Goal: Information Seeking & Learning: Find specific fact

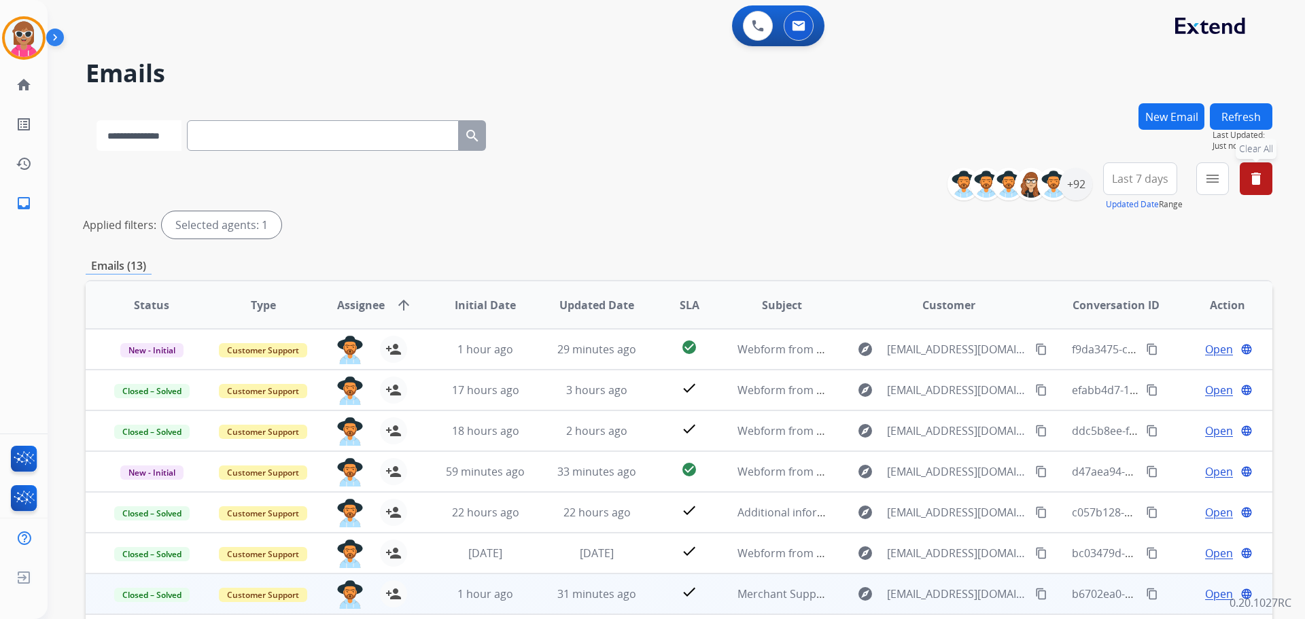
click at [144, 134] on select "**********" at bounding box center [139, 135] width 85 height 31
select select "**********"
click at [97, 120] on select "**********" at bounding box center [139, 135] width 85 height 31
paste input "**********"
type input "**********"
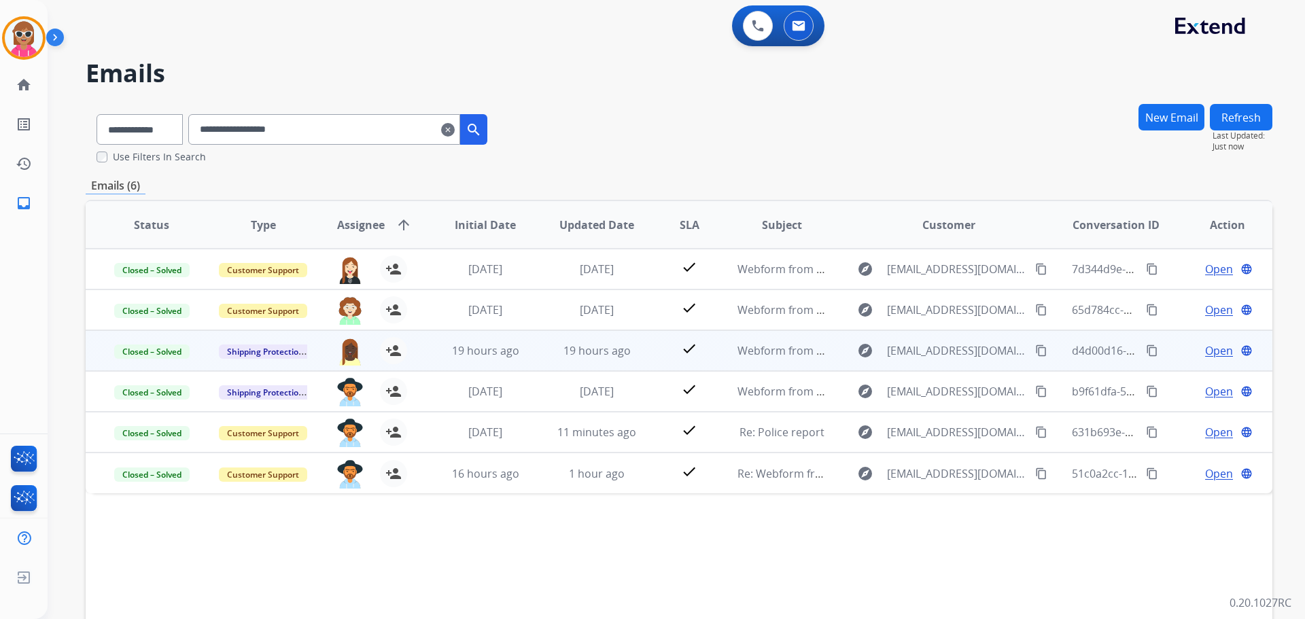
click at [531, 341] on td "19 hours ago" at bounding box center [586, 350] width 111 height 41
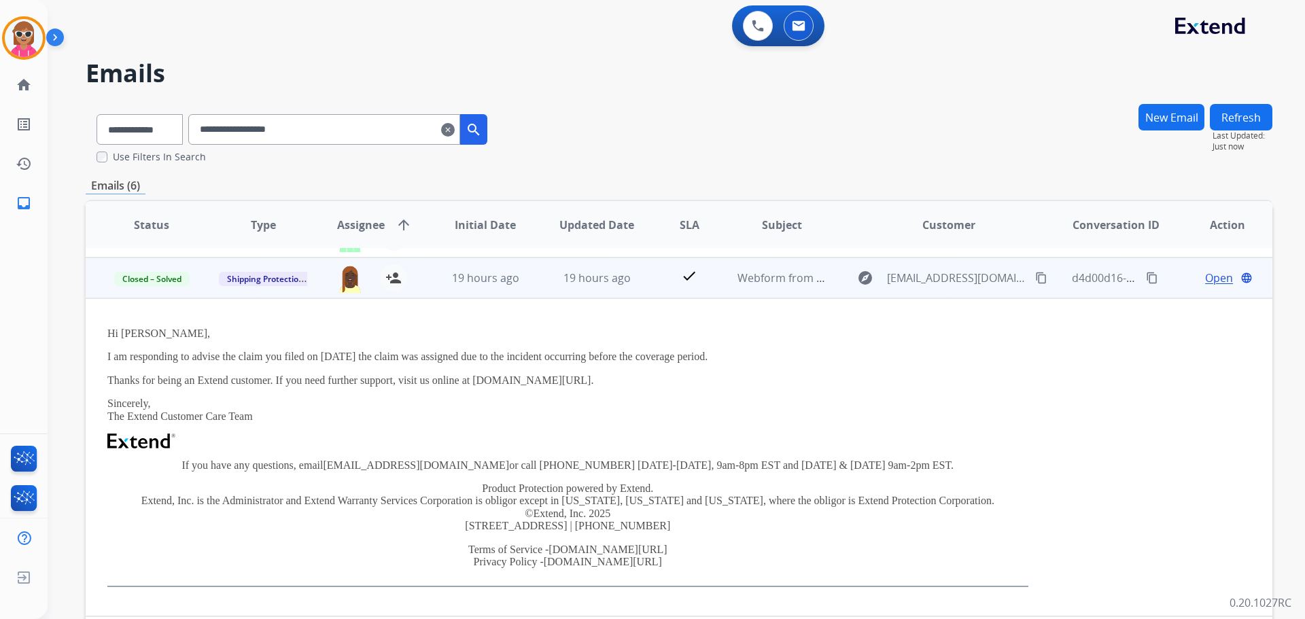
scroll to position [82, 0]
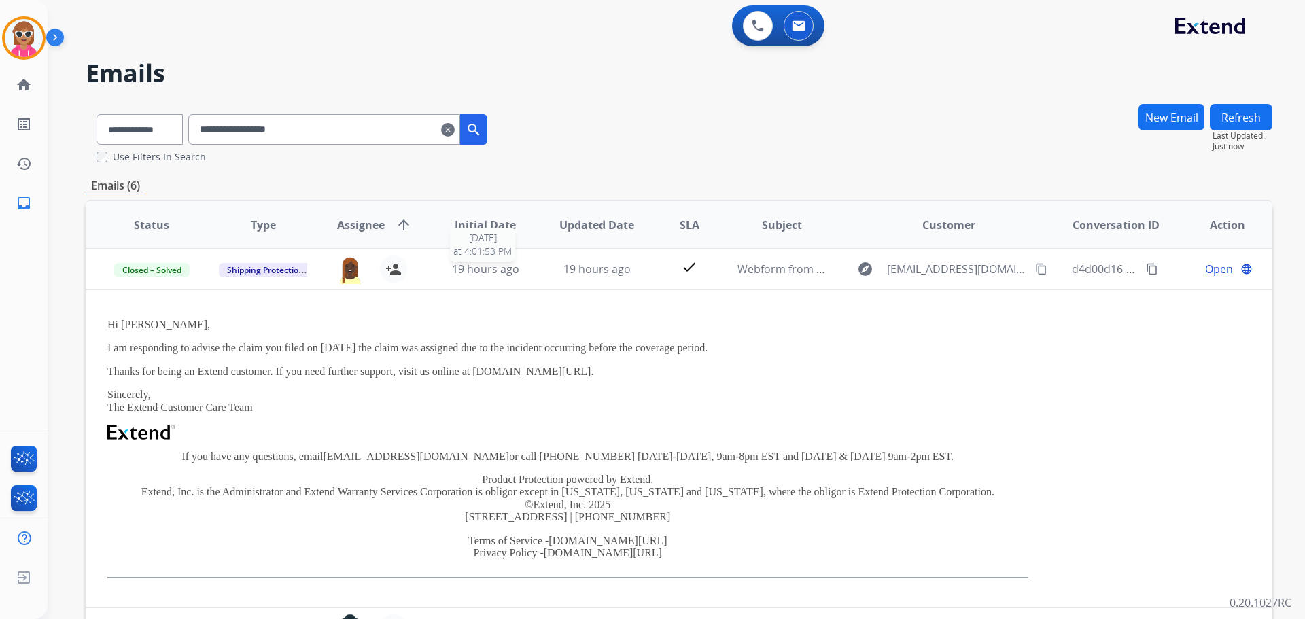
drag, startPoint x: 444, startPoint y: 275, endPoint x: 445, endPoint y: 290, distance: 15.0
click at [444, 276] on div "19 hours ago" at bounding box center [485, 269] width 89 height 16
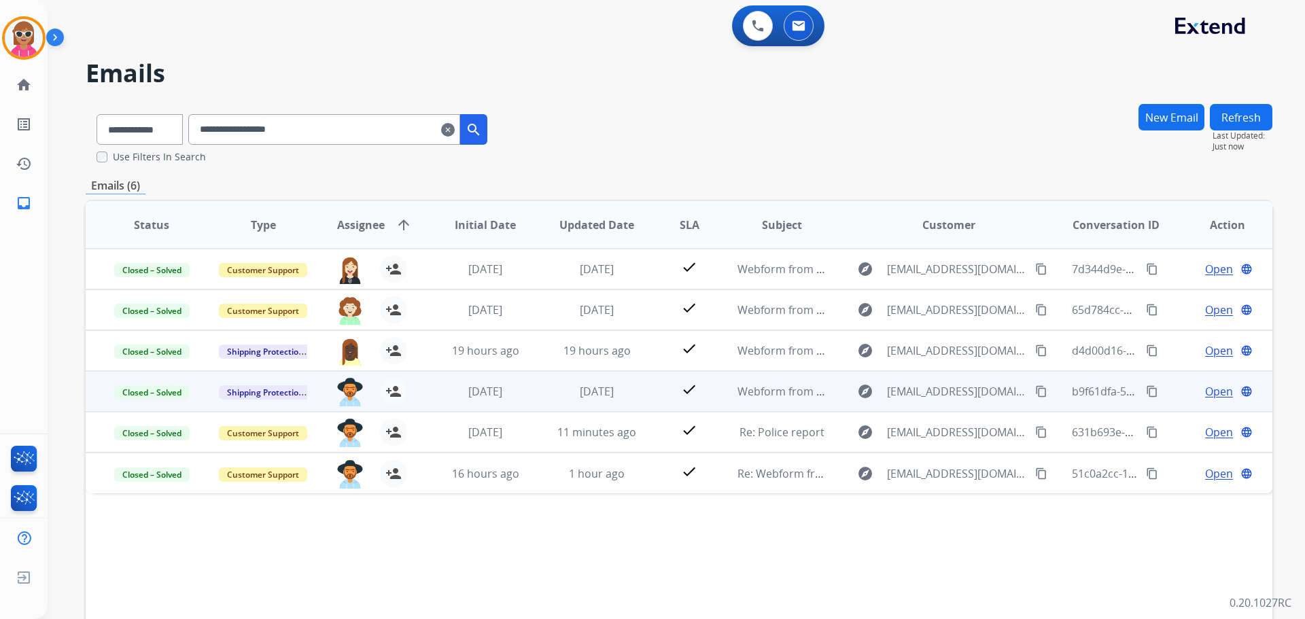
click at [415, 393] on div "[PERSON_NAME][EMAIL_ADDRESS][PERSON_NAME][DOMAIN_NAME] person_add Assign to Me" at bounding box center [363, 392] width 111 height 38
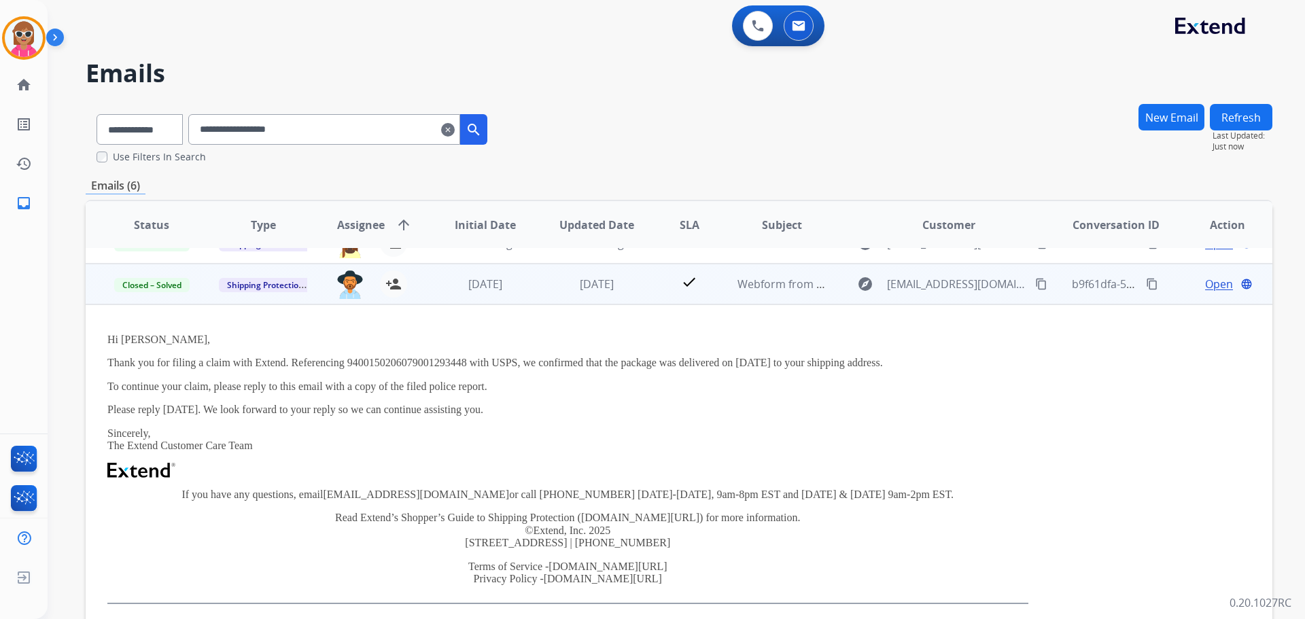
scroll to position [122, 0]
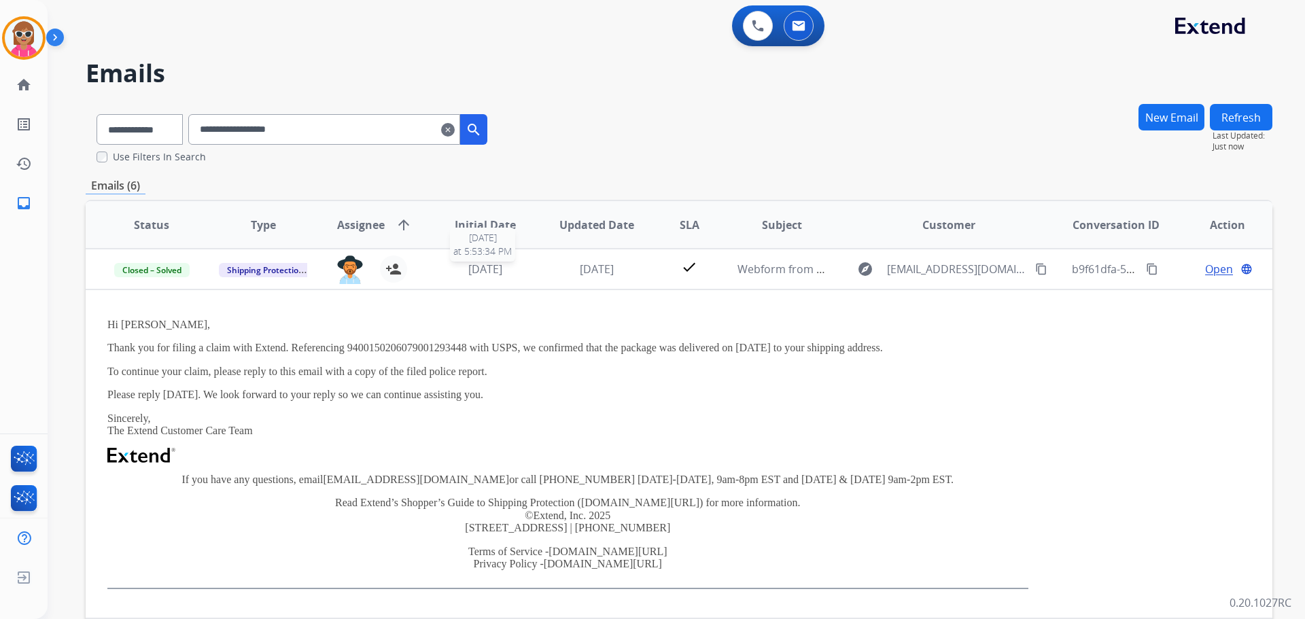
click at [495, 266] on span "[DATE]" at bounding box center [485, 269] width 34 height 15
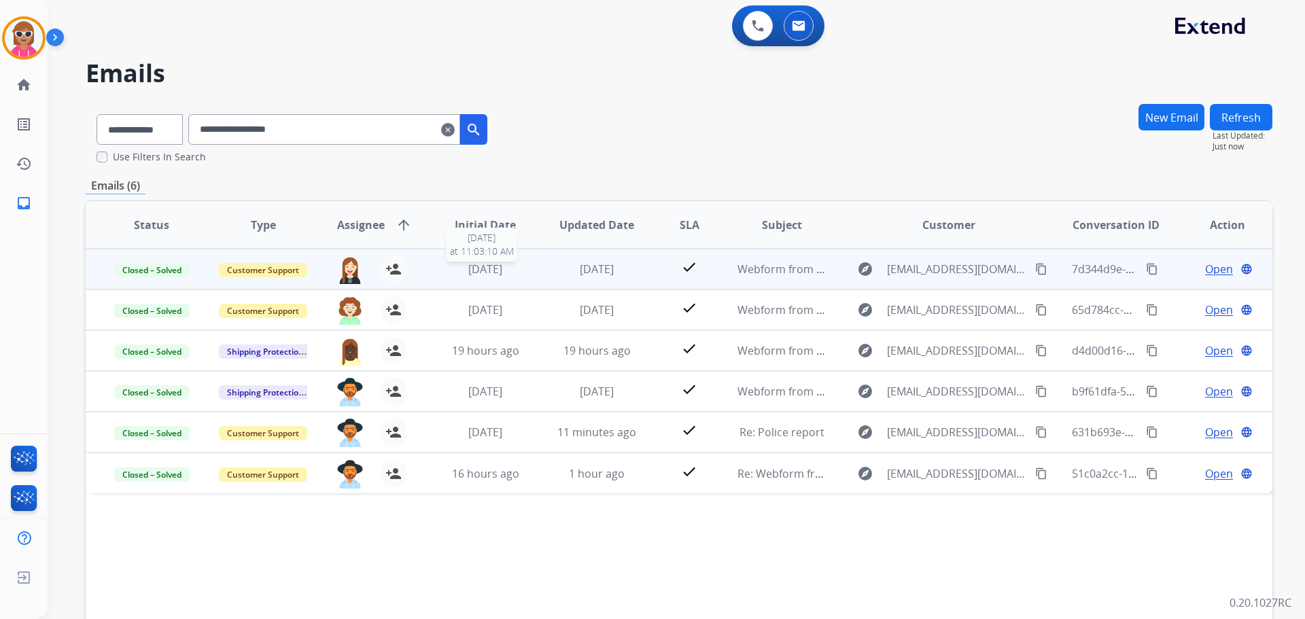
scroll to position [0, 0]
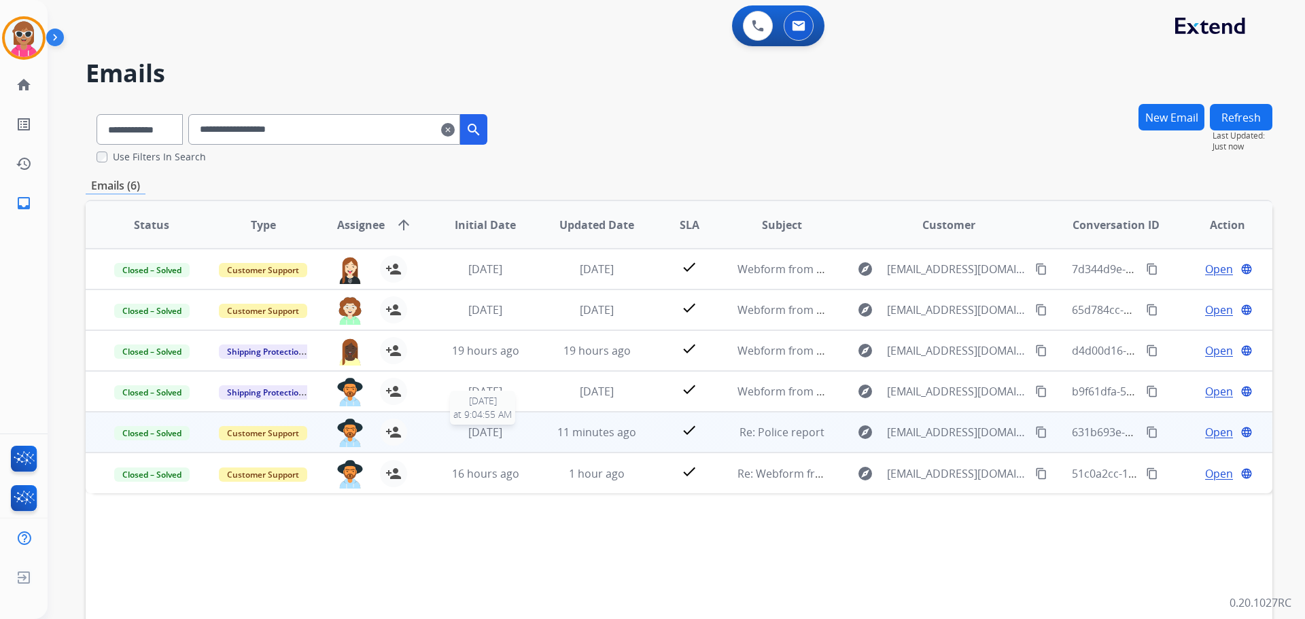
click at [524, 432] on div "[DATE]" at bounding box center [485, 432] width 89 height 16
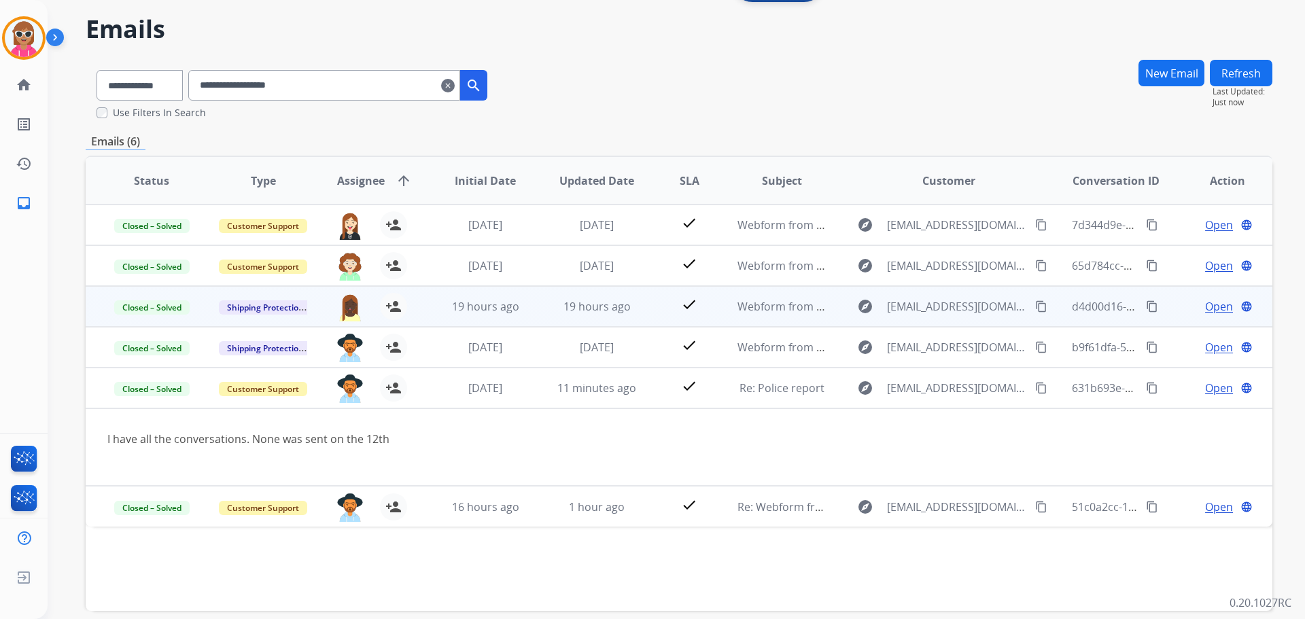
scroll to position [68, 0]
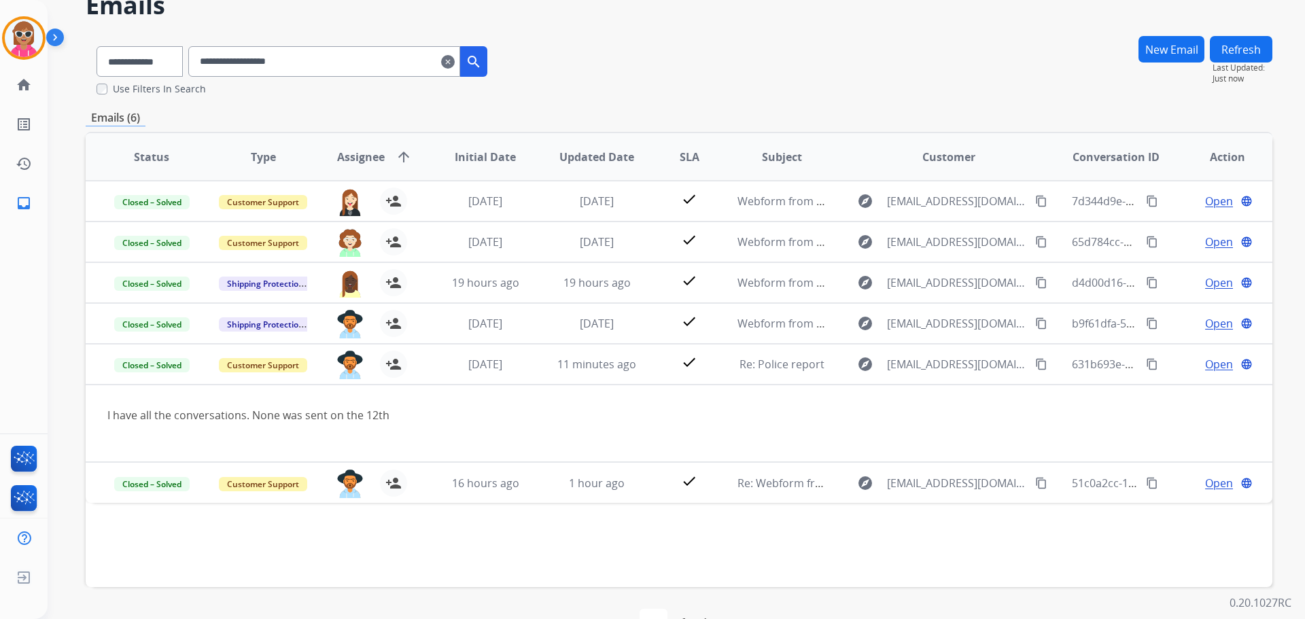
drag, startPoint x: 634, startPoint y: 535, endPoint x: 628, endPoint y: 543, distance: 9.8
click at [630, 542] on div "Status Type Assignee arrow_upward Initial Date Updated Date SLA Subject Custome…" at bounding box center [679, 359] width 1187 height 455
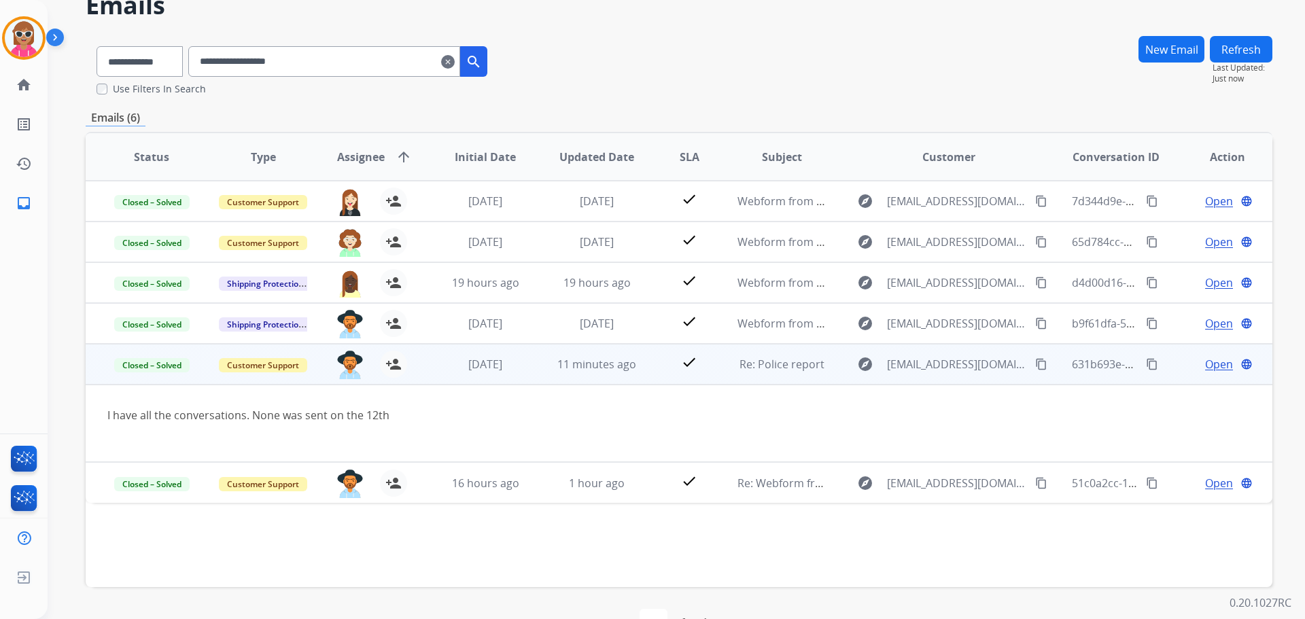
click at [1205, 370] on span "Open" at bounding box center [1219, 364] width 28 height 16
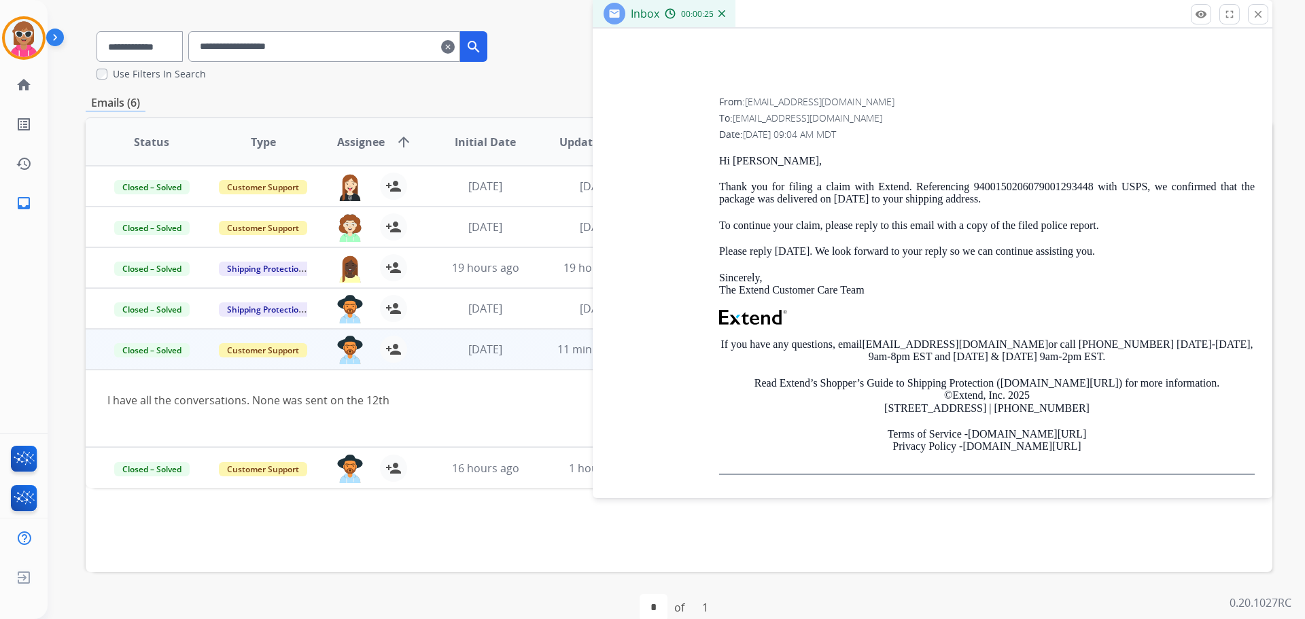
scroll to position [107, 0]
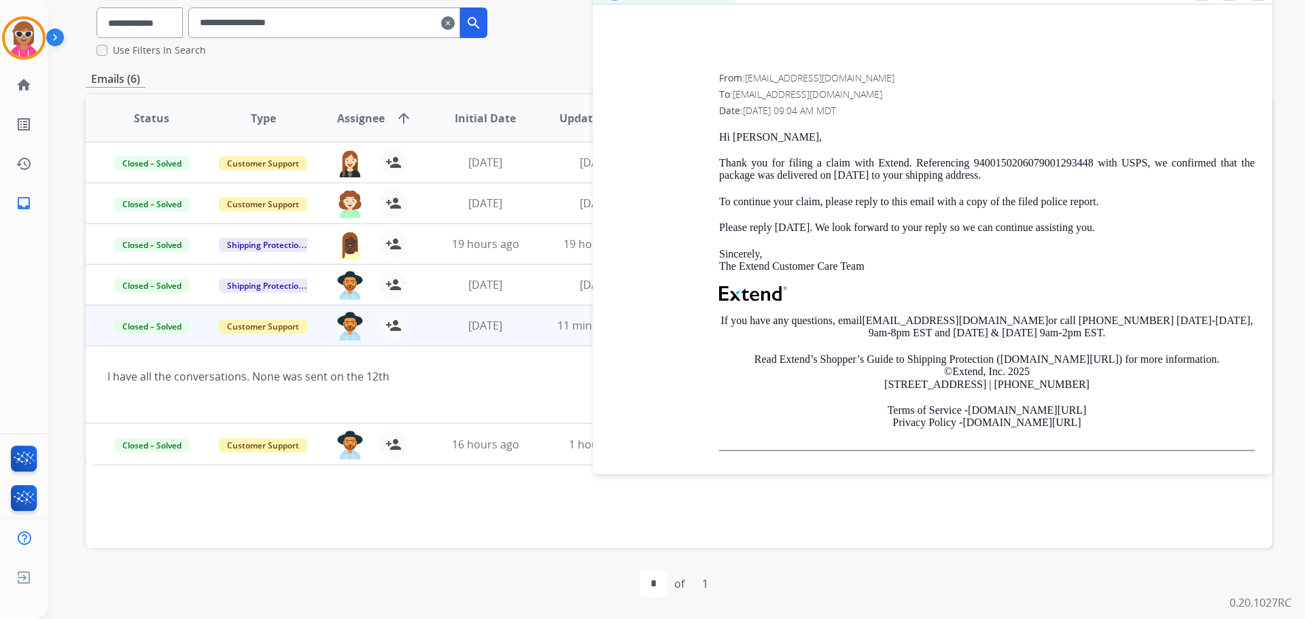
click at [464, 517] on div "Status Type Assignee arrow_upward Initial Date Updated Date SLA Subject Custome…" at bounding box center [679, 320] width 1187 height 455
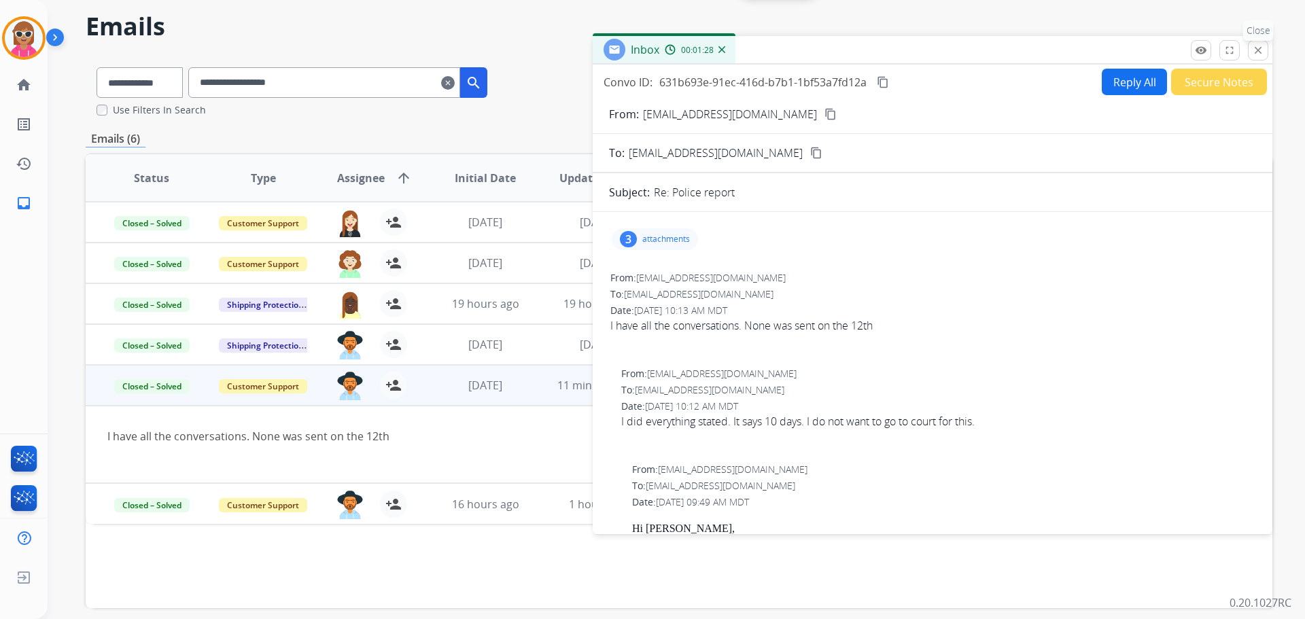
scroll to position [39, 0]
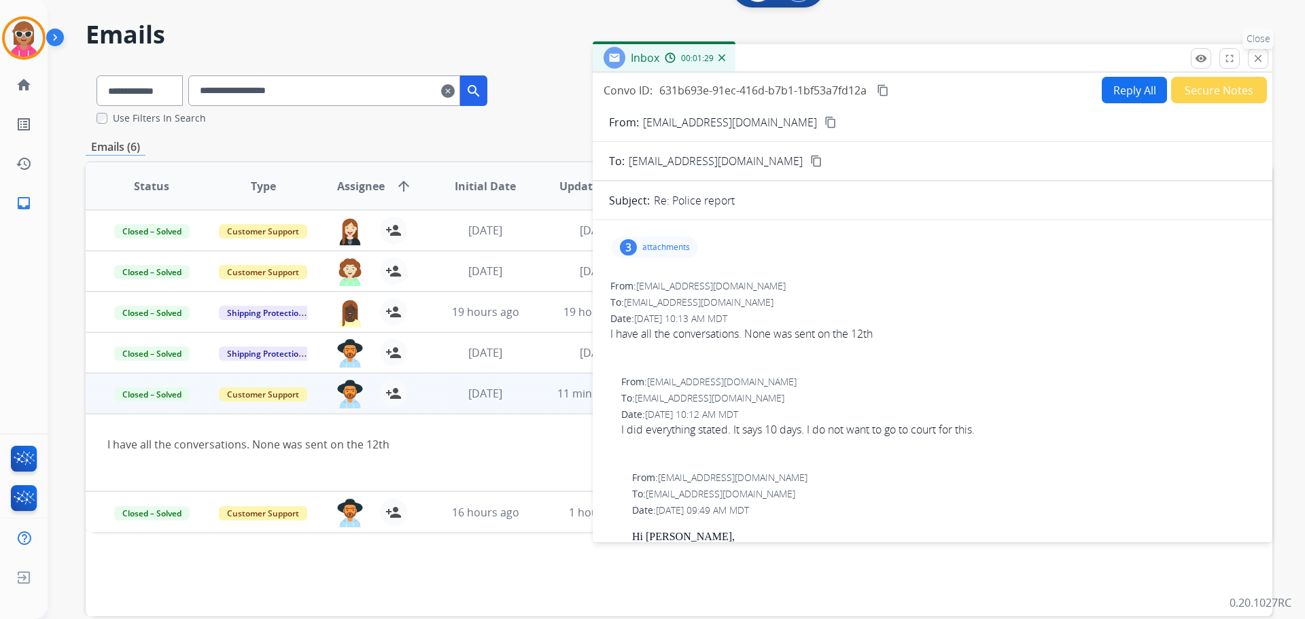
click at [1260, 60] on mat-icon "close" at bounding box center [1258, 58] width 12 height 12
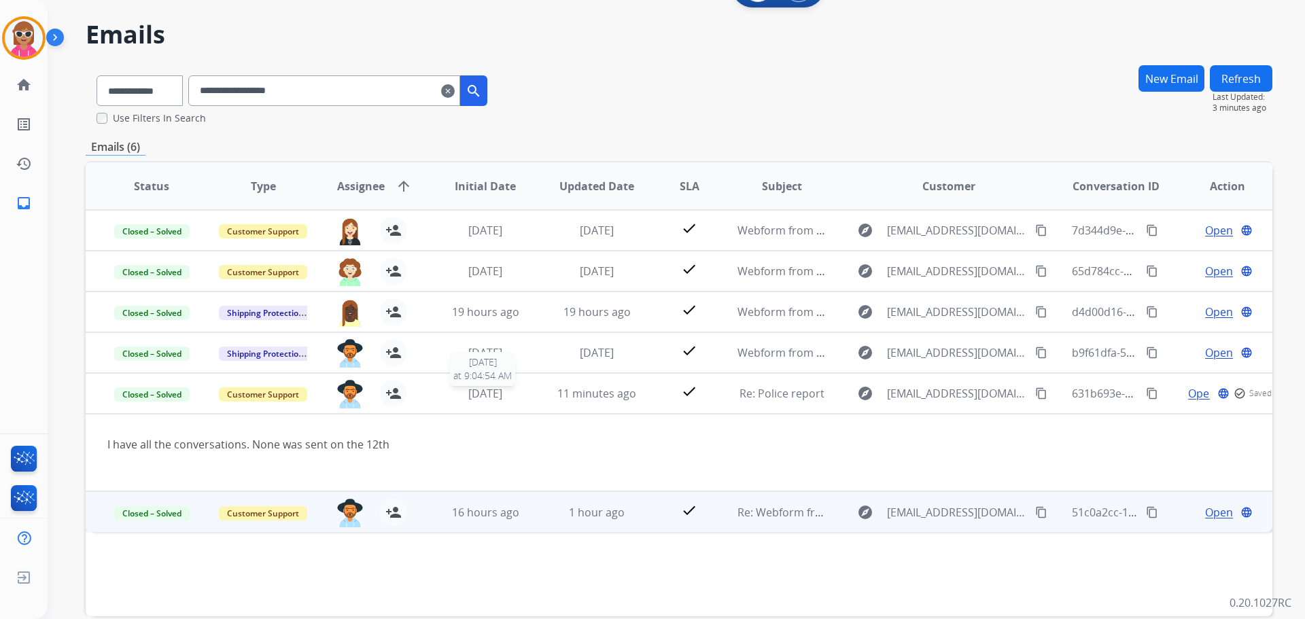
drag, startPoint x: 524, startPoint y: 390, endPoint x: 537, endPoint y: 443, distance: 54.6
click at [526, 390] on tr "Closed – Solved Customer Support [PERSON_NAME][EMAIL_ADDRESS][PERSON_NAME][DOMA…" at bounding box center [679, 393] width 1187 height 41
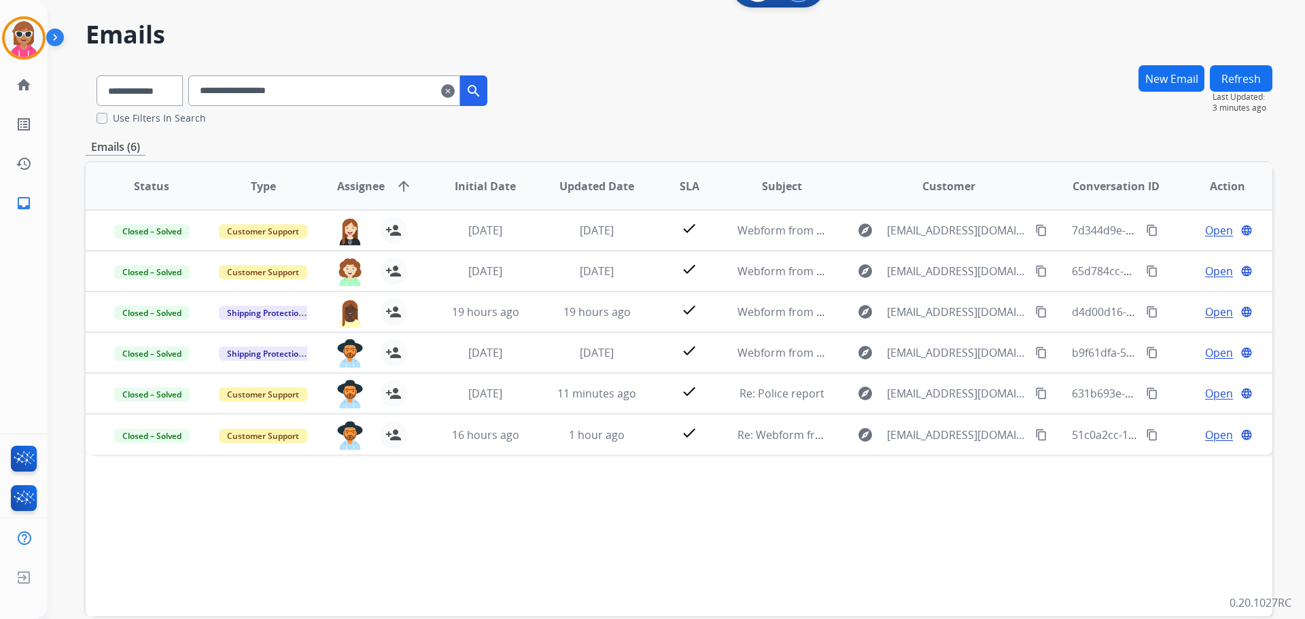
drag, startPoint x: 711, startPoint y: 547, endPoint x: 717, endPoint y: 523, distance: 24.4
click at [711, 547] on div "Status Type Assignee arrow_upward Initial Date Updated Date SLA Subject Custome…" at bounding box center [679, 388] width 1187 height 455
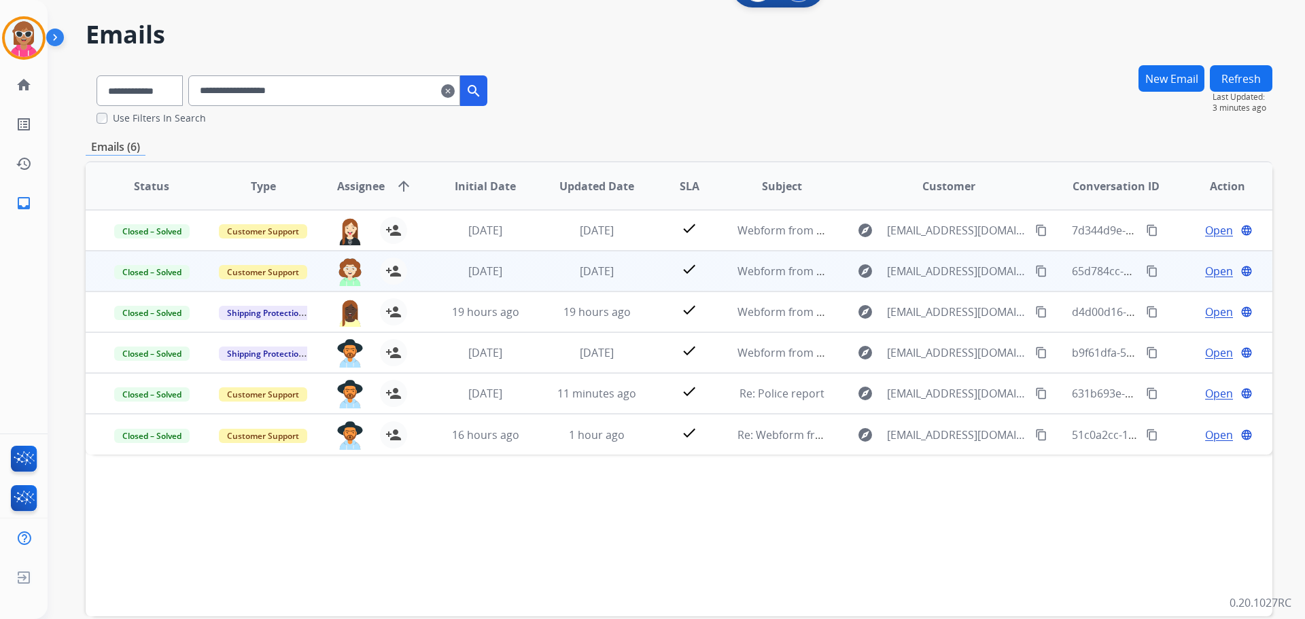
click at [568, 262] on td "[DATE]" at bounding box center [586, 271] width 111 height 41
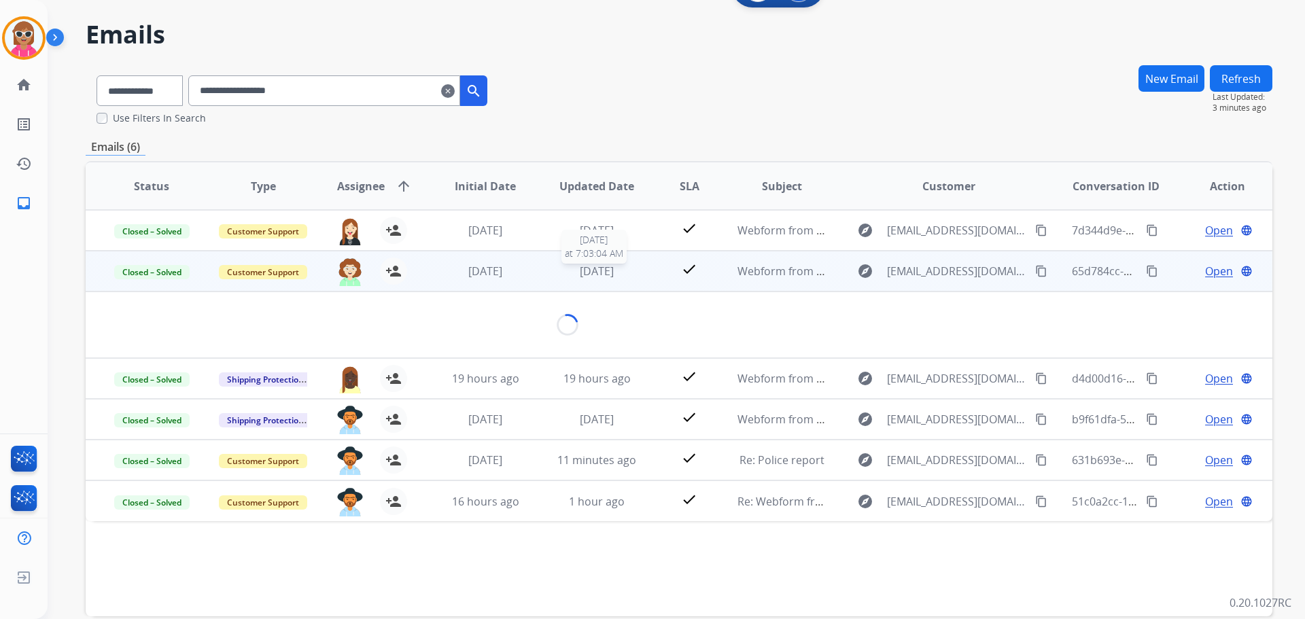
scroll to position [41, 0]
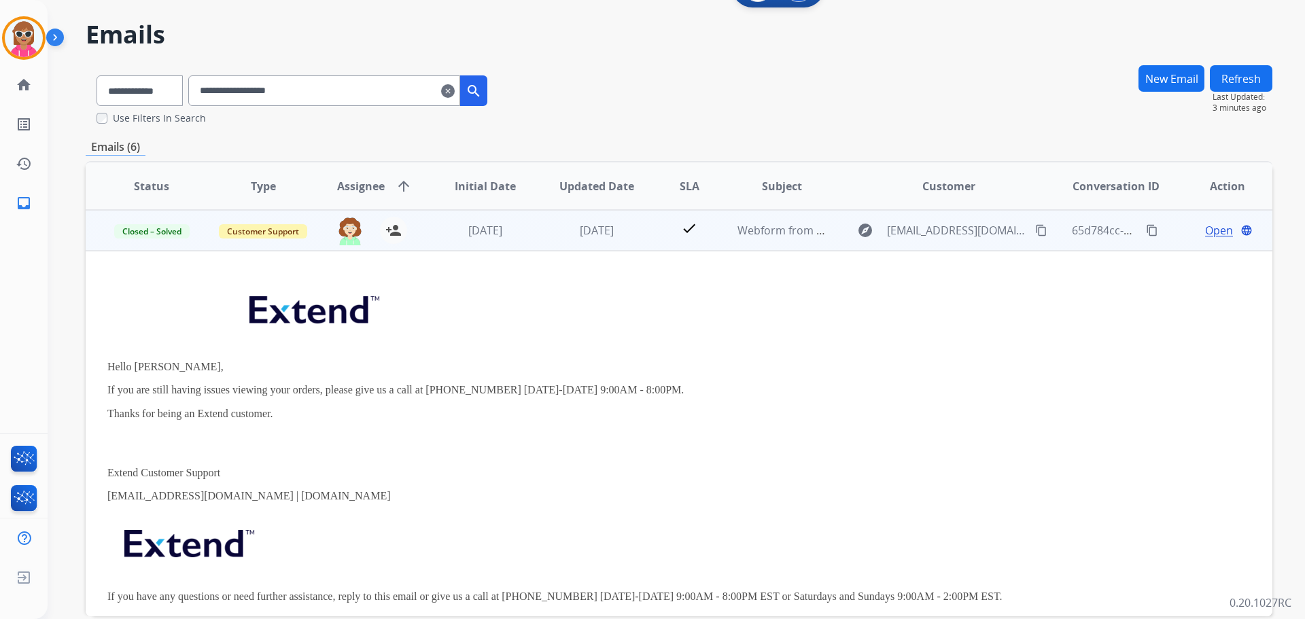
click at [531, 213] on td "[DATE]" at bounding box center [586, 230] width 111 height 41
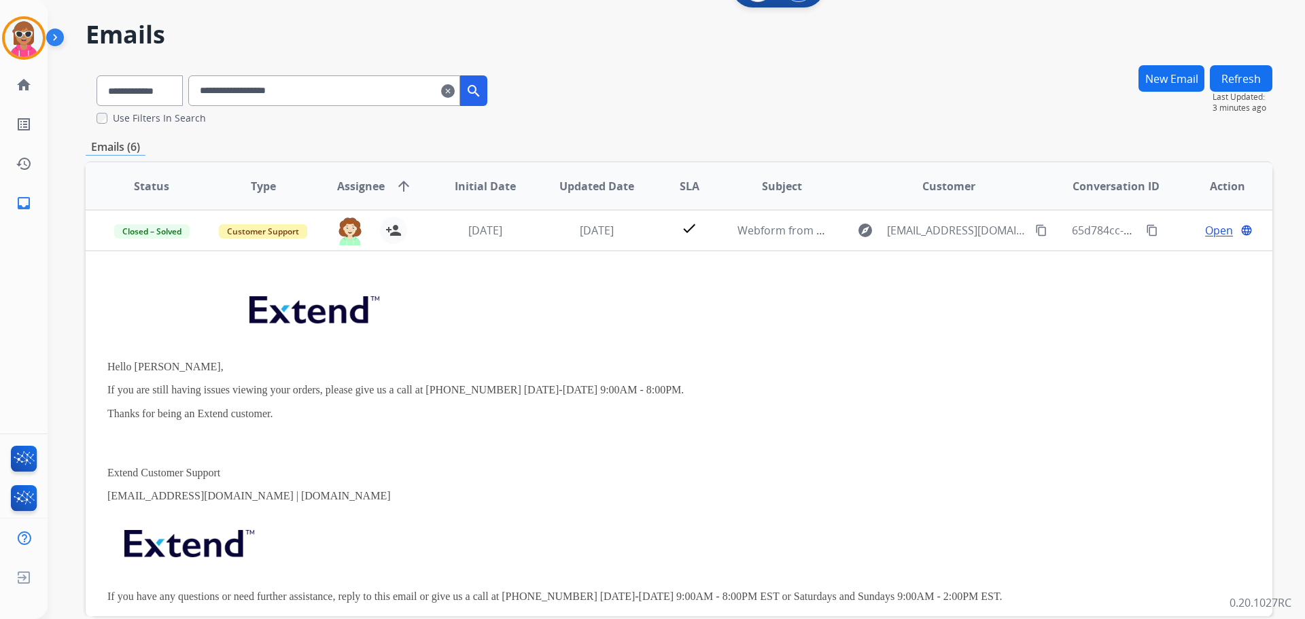
scroll to position [0, 0]
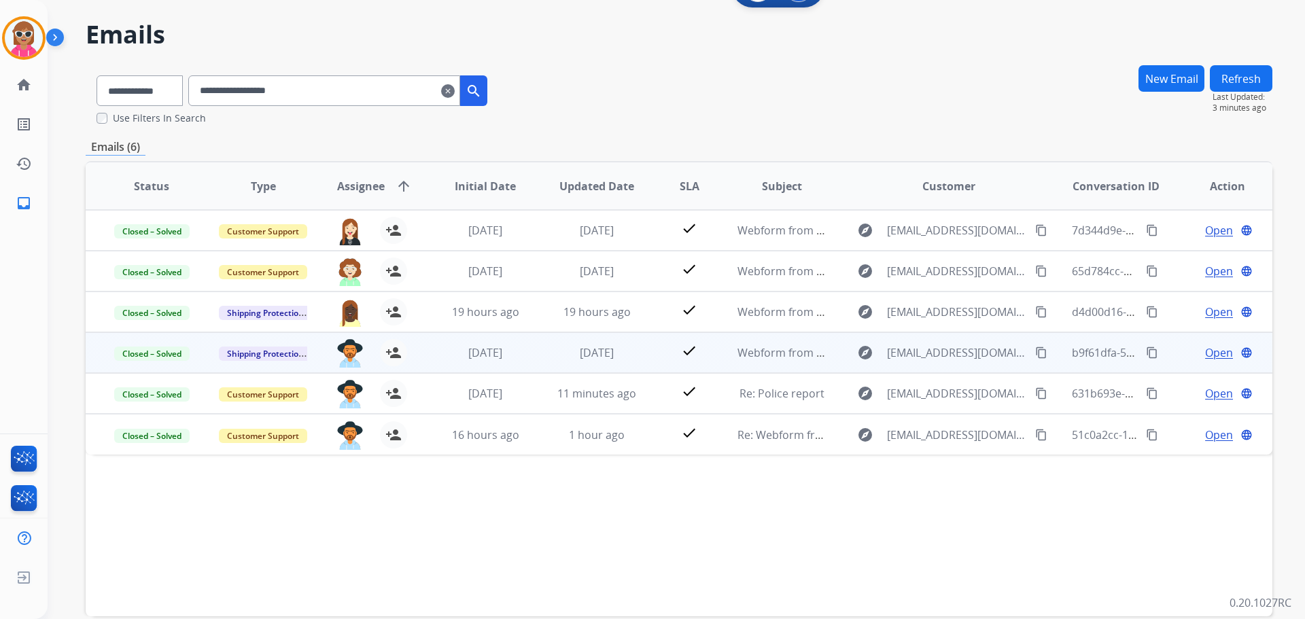
click at [539, 359] on td "[DATE]" at bounding box center [586, 352] width 111 height 41
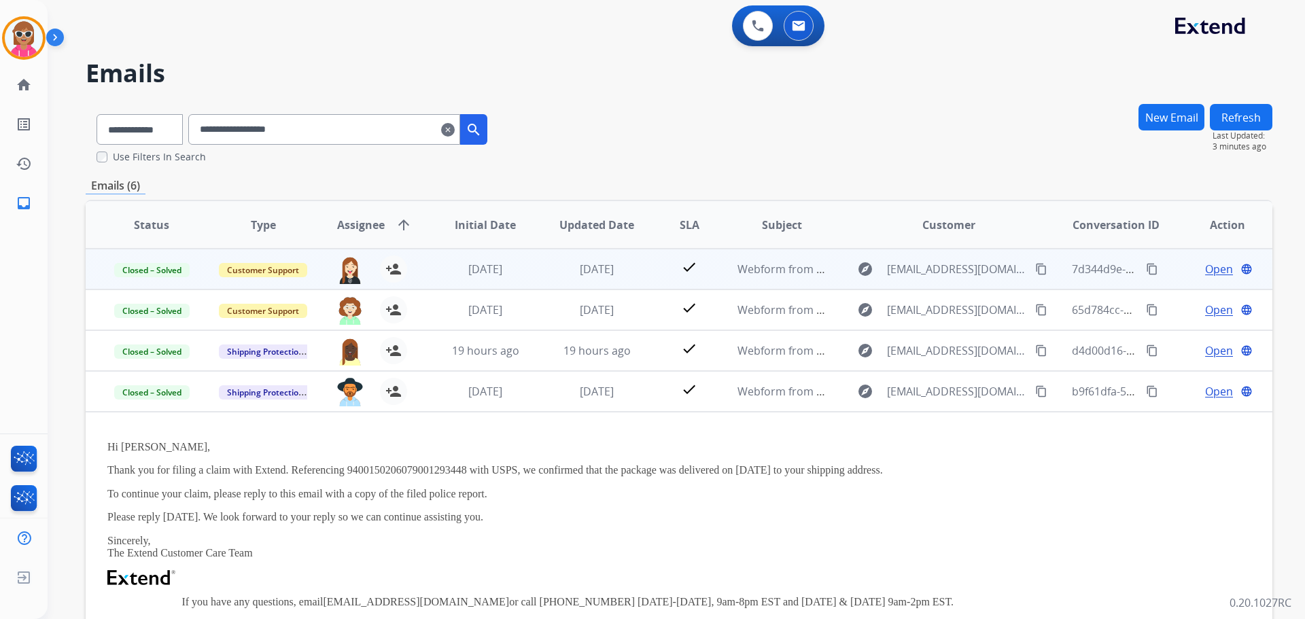
click at [536, 271] on td "[DATE]" at bounding box center [586, 269] width 111 height 41
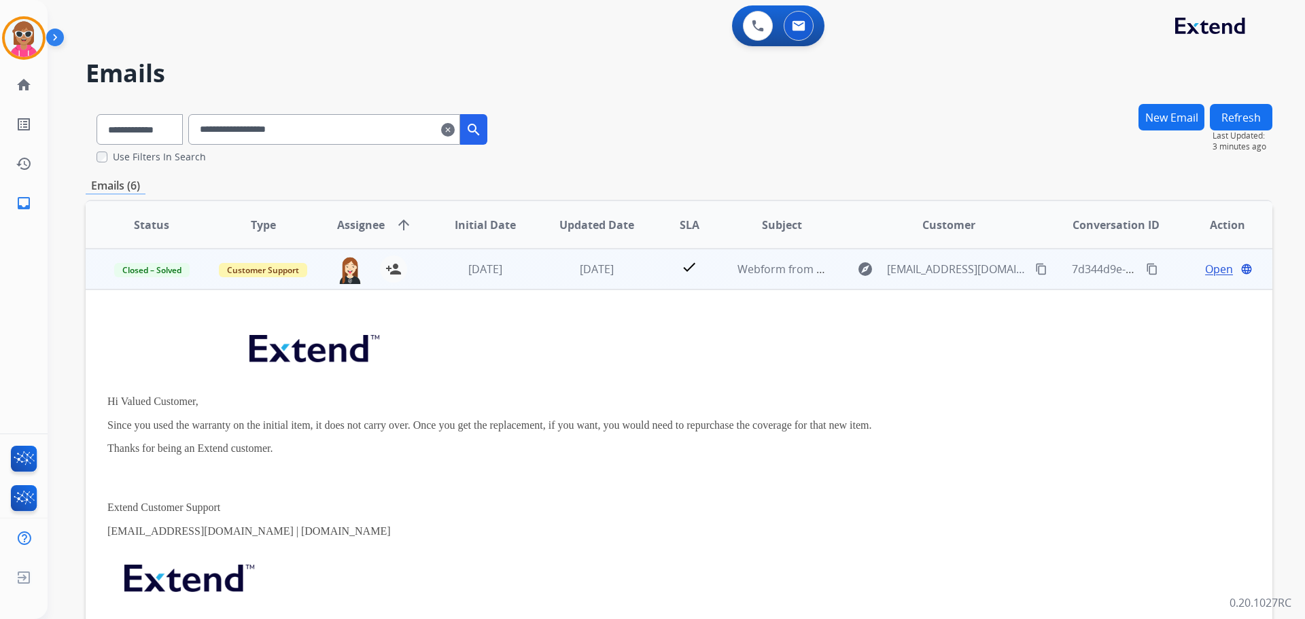
click at [536, 266] on td "[DATE]" at bounding box center [586, 269] width 111 height 41
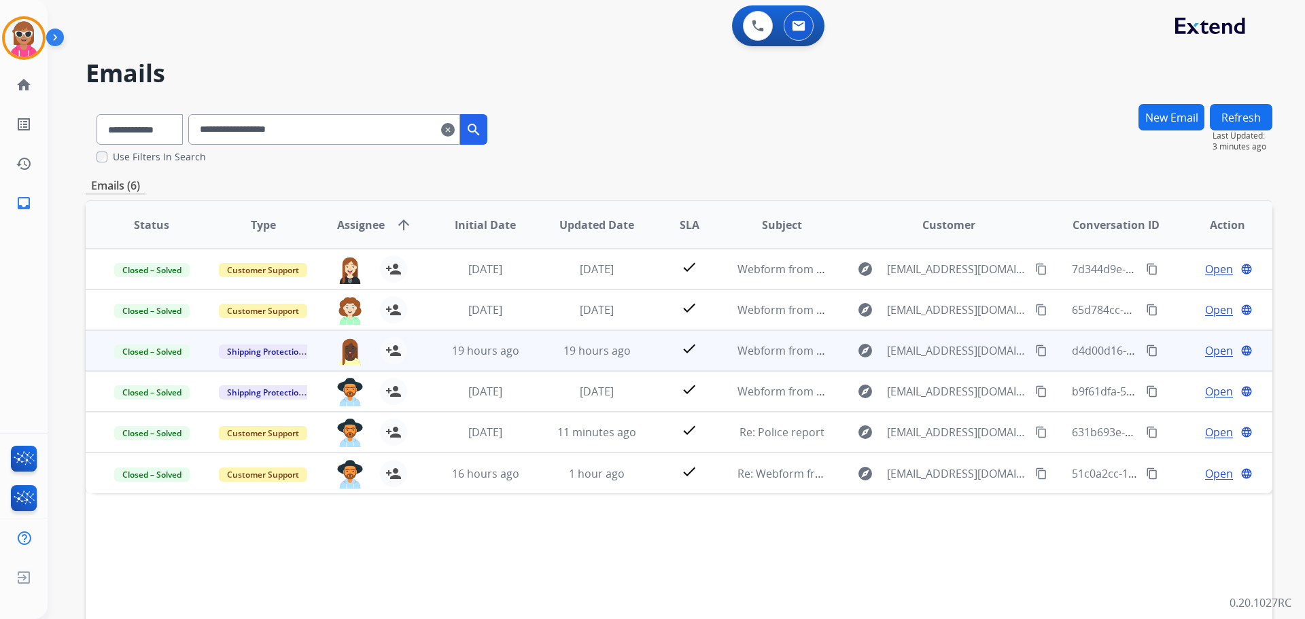
click at [545, 342] on td "19 hours ago" at bounding box center [586, 350] width 111 height 41
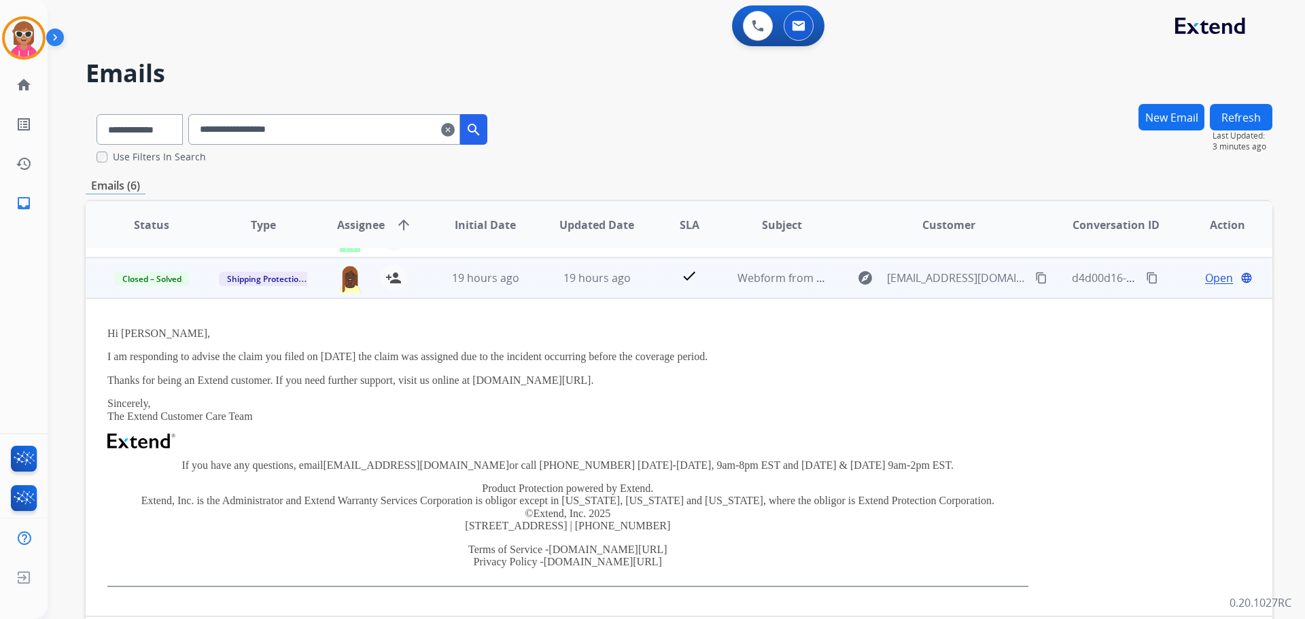
scroll to position [82, 0]
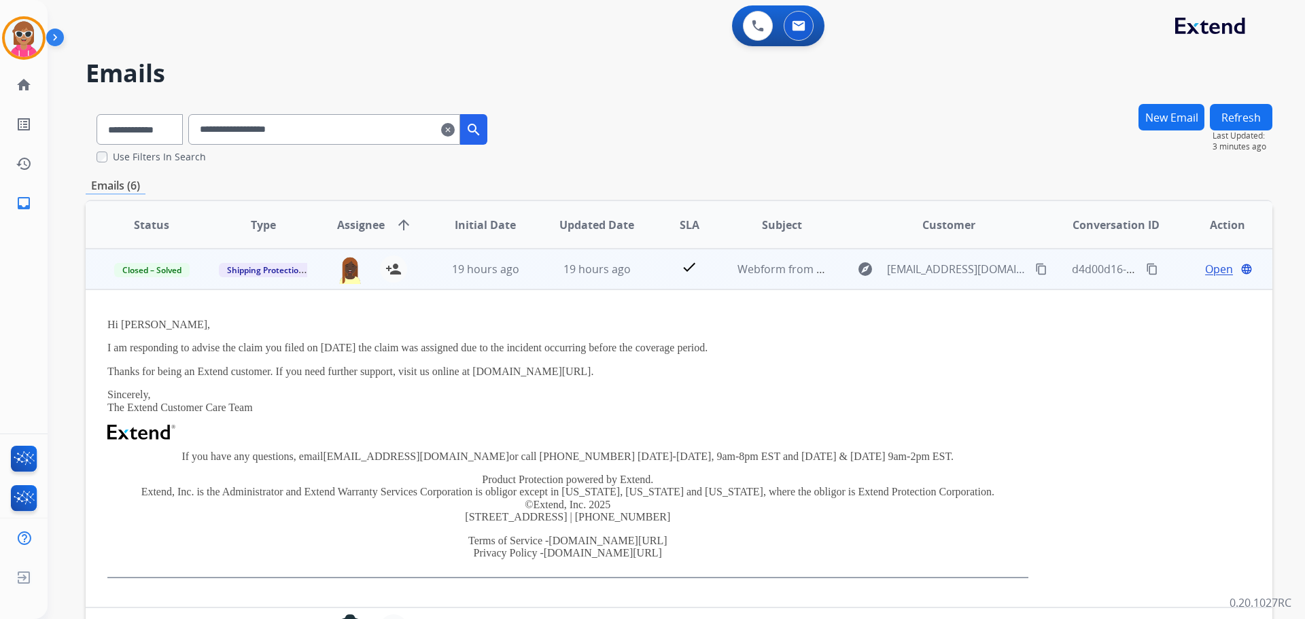
click at [1205, 267] on span "Open" at bounding box center [1219, 269] width 28 height 16
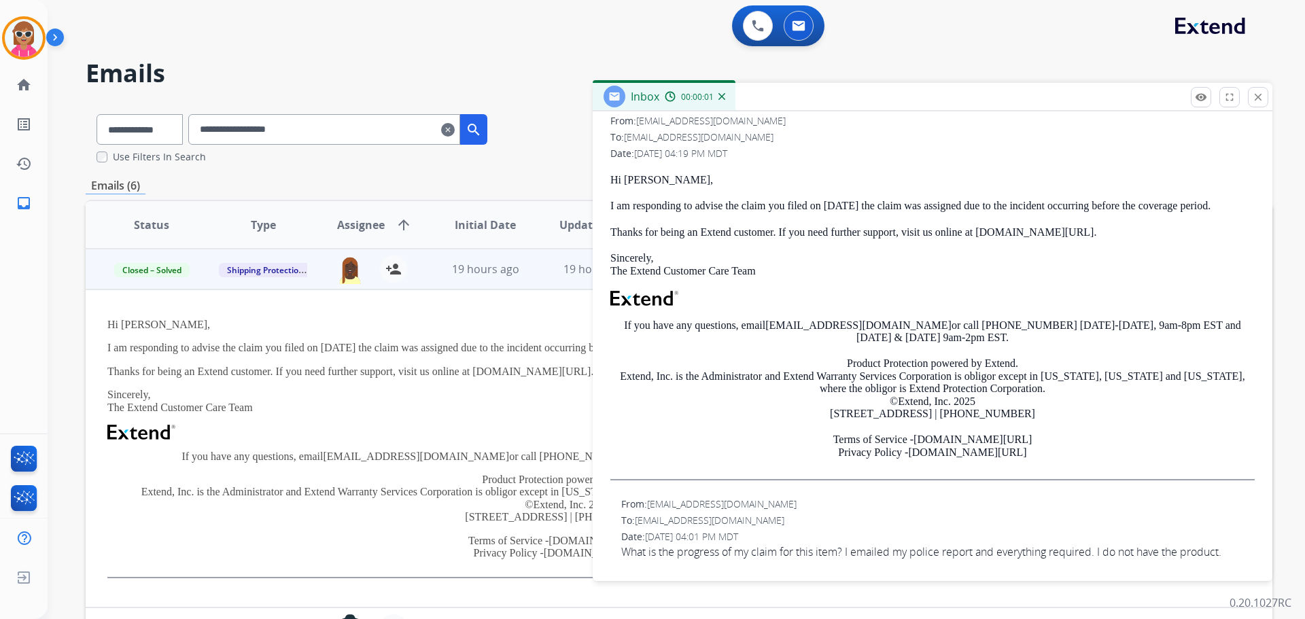
scroll to position [206, 0]
drag, startPoint x: 1260, startPoint y: 90, endPoint x: 1245, endPoint y: 102, distance: 19.3
click at [1260, 90] on button "close Close" at bounding box center [1258, 97] width 20 height 20
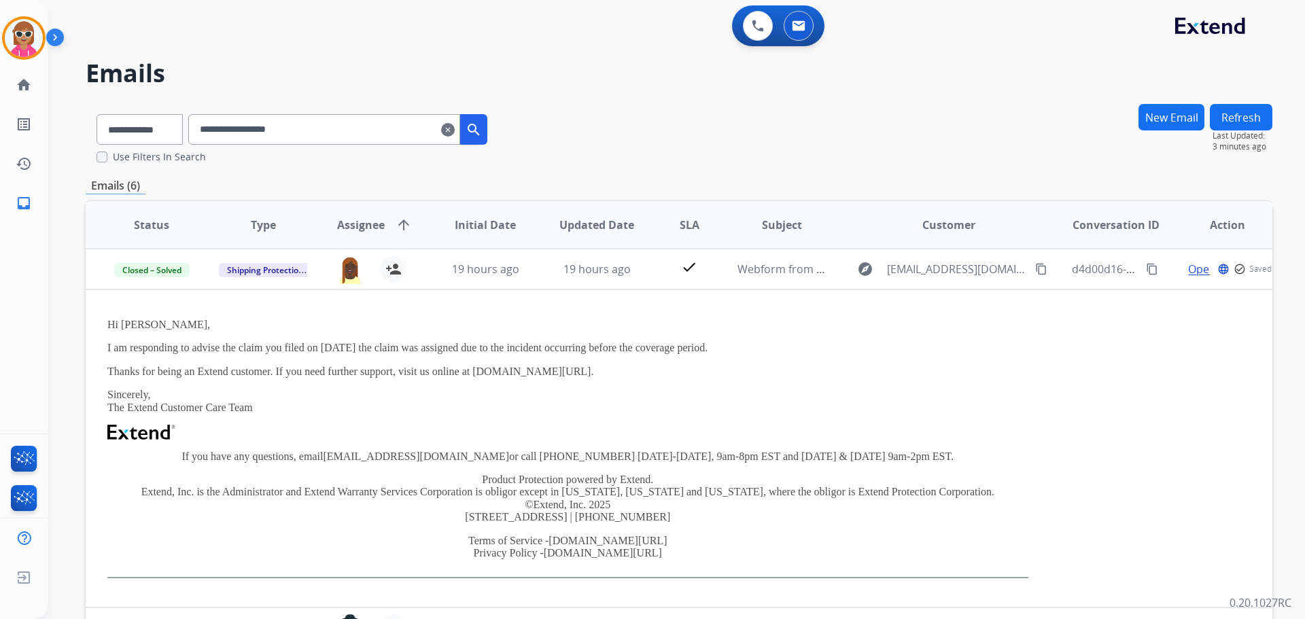
drag, startPoint x: 559, startPoint y: 278, endPoint x: 549, endPoint y: 288, distance: 14.5
click at [557, 279] on td "19 hours ago" at bounding box center [586, 269] width 111 height 41
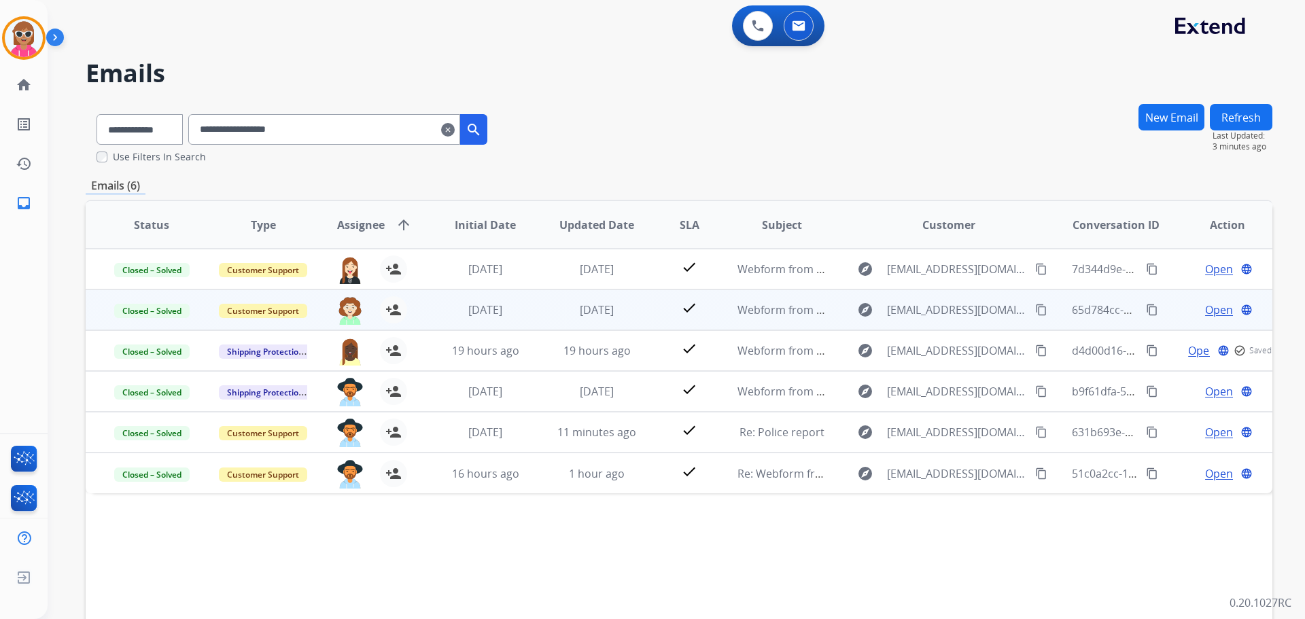
scroll to position [0, 0]
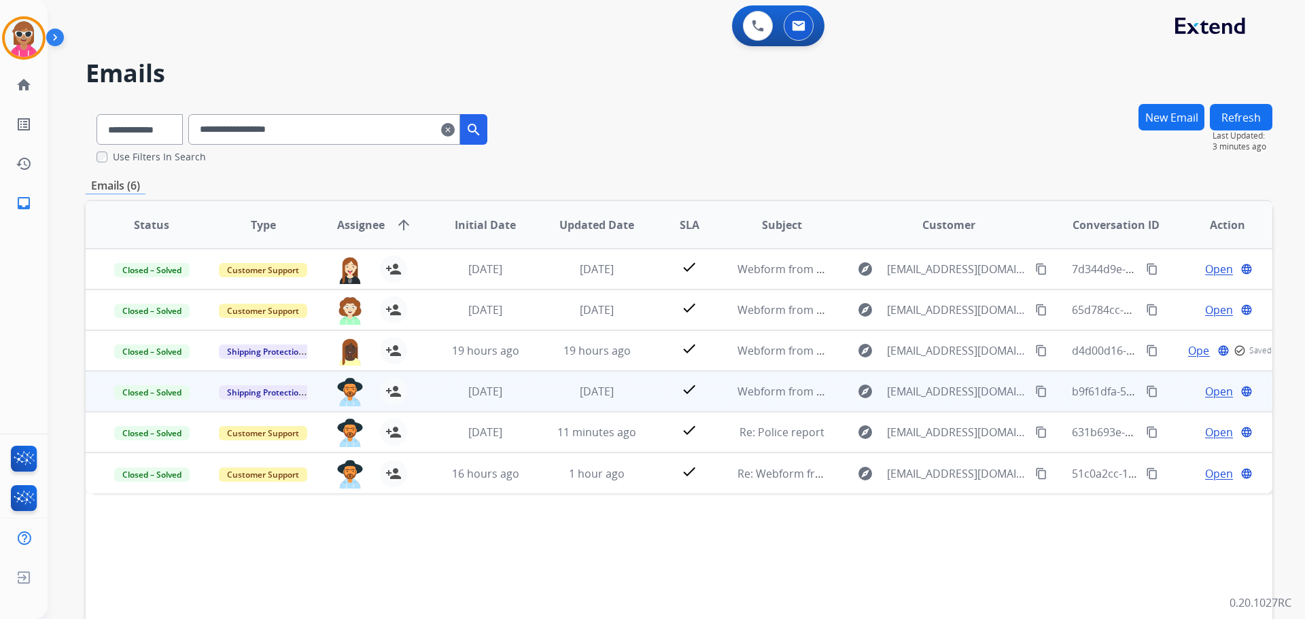
click at [503, 378] on td "[DATE]" at bounding box center [474, 391] width 111 height 41
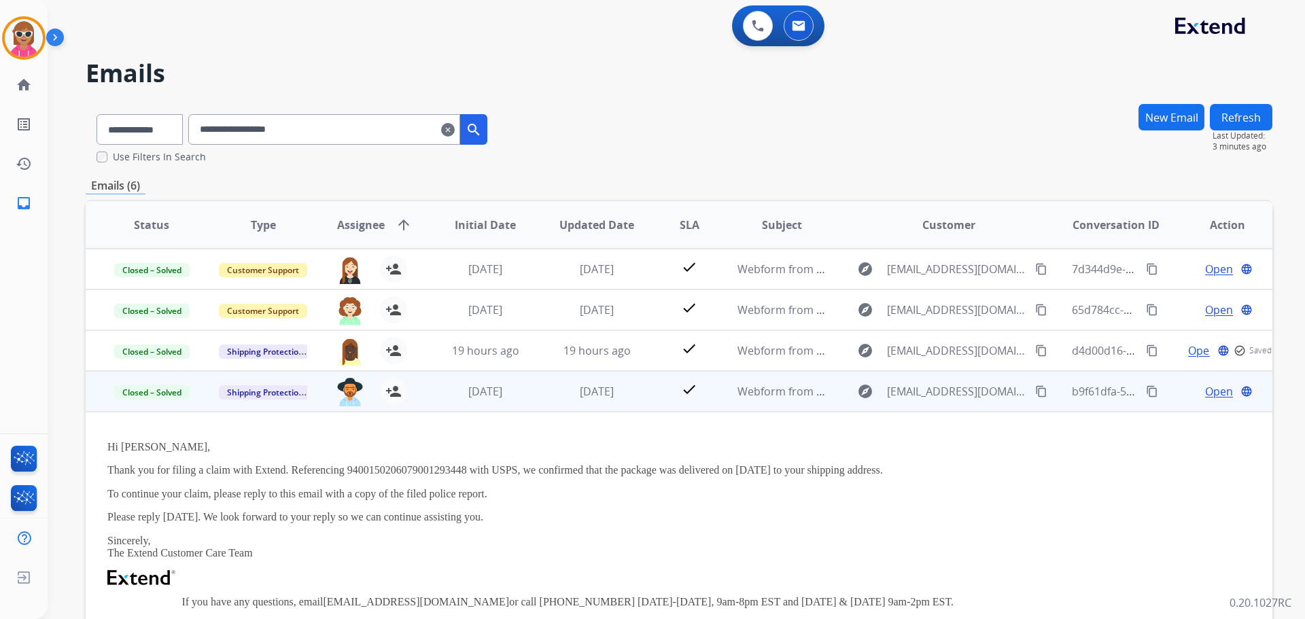
scroll to position [122, 0]
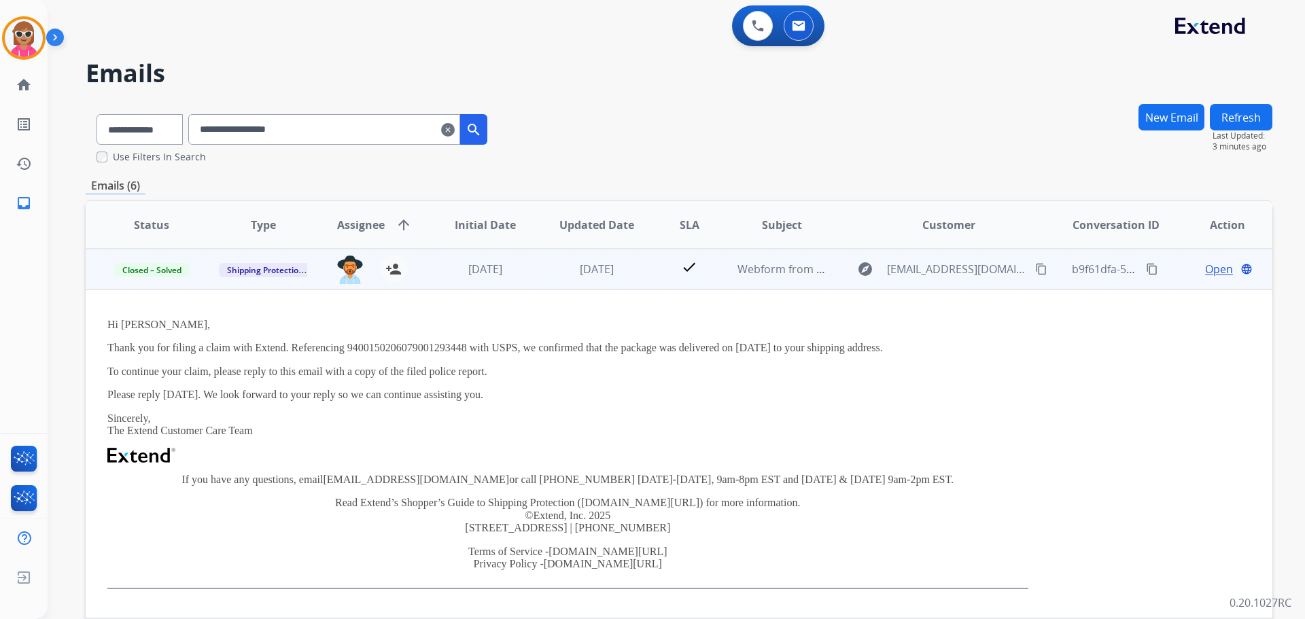
click at [1213, 268] on span "Open" at bounding box center [1219, 269] width 28 height 16
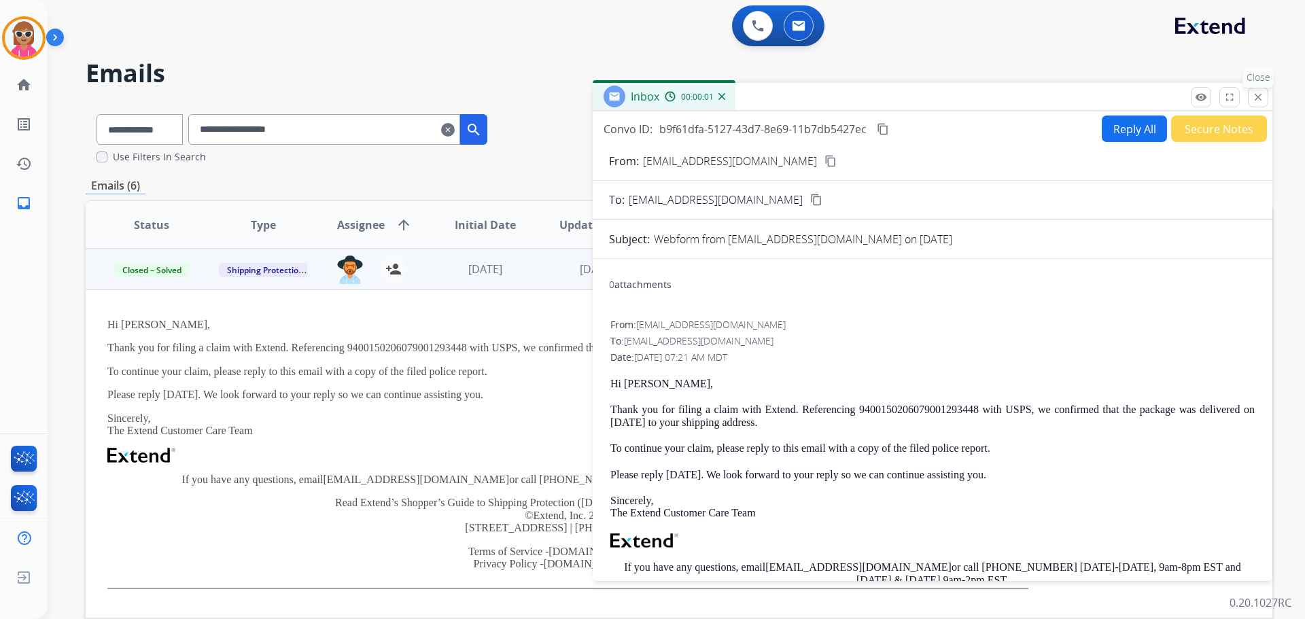
drag, startPoint x: 1267, startPoint y: 91, endPoint x: 823, endPoint y: 203, distance: 457.1
click at [1264, 91] on button "close Close" at bounding box center [1258, 97] width 20 height 20
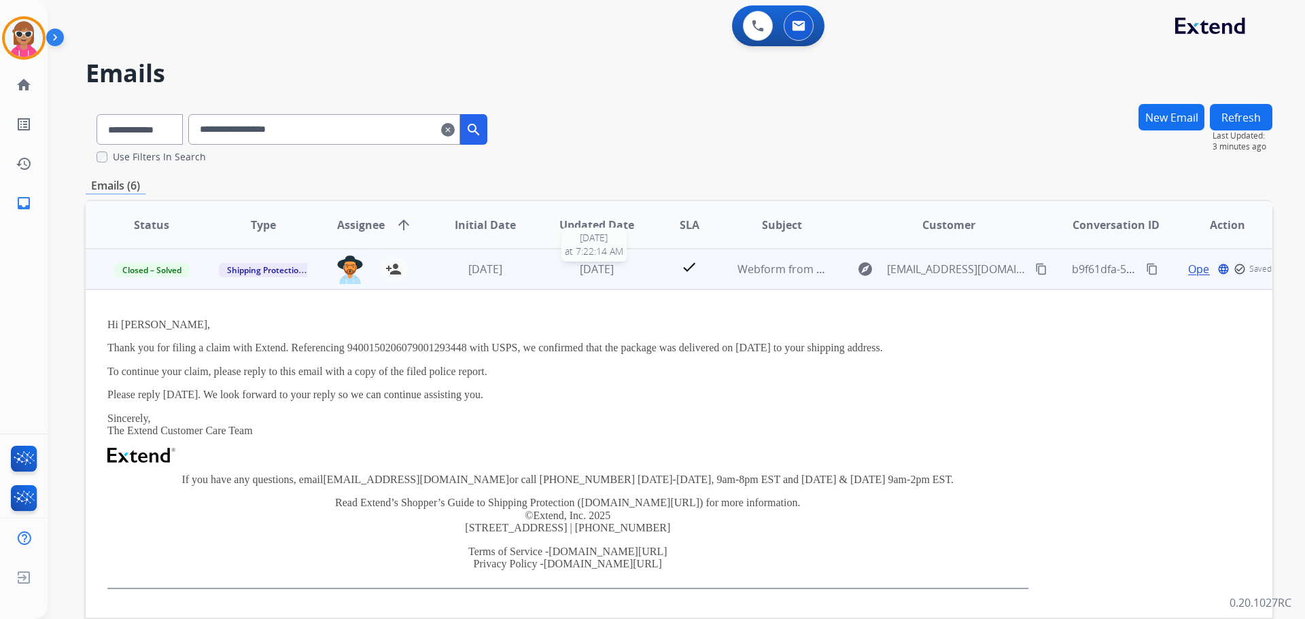
click at [614, 269] on span "[DATE]" at bounding box center [597, 269] width 34 height 15
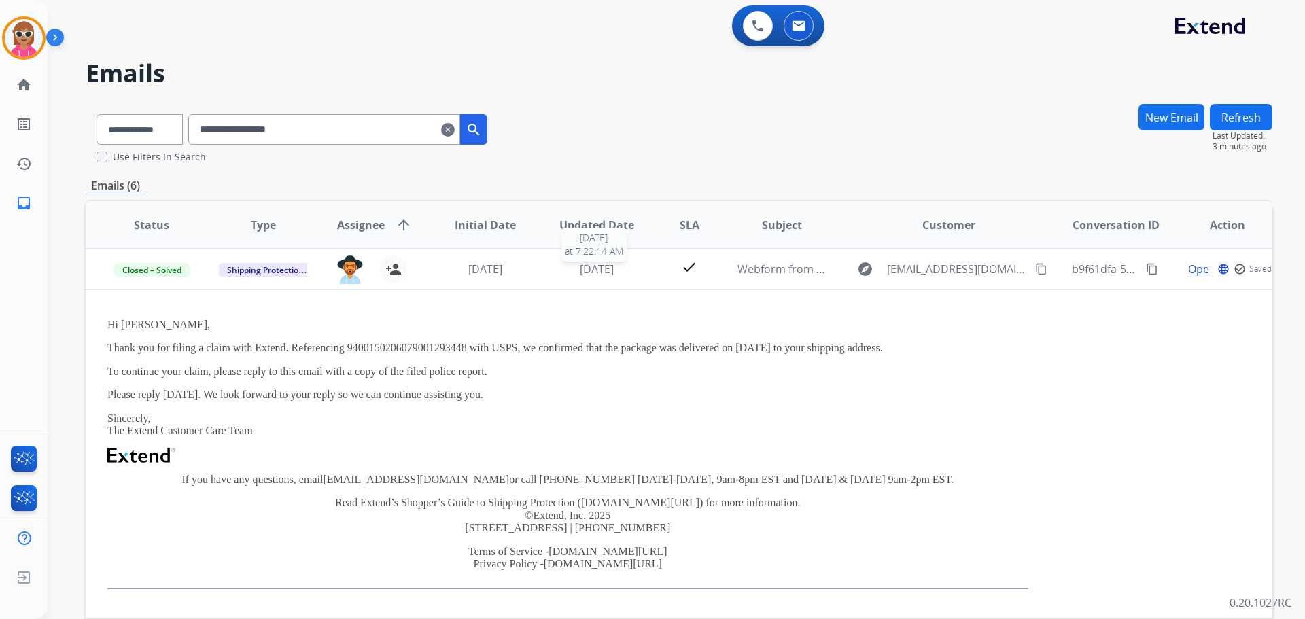
scroll to position [0, 0]
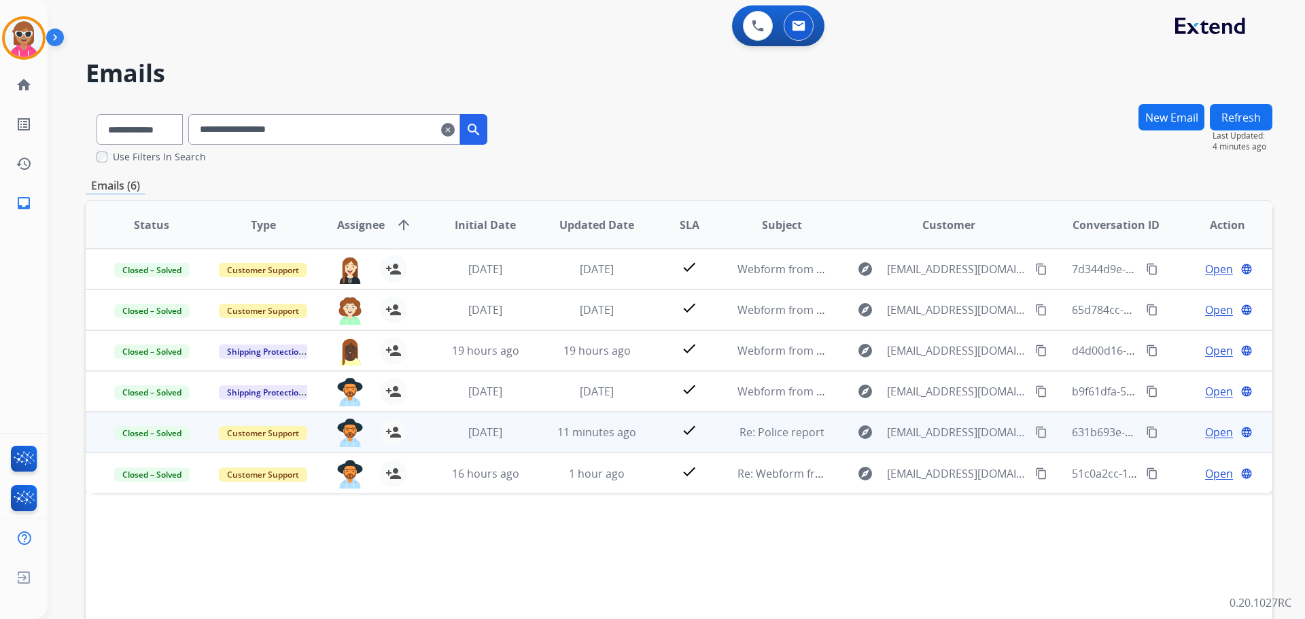
click at [532, 419] on td "11 minutes ago" at bounding box center [586, 432] width 111 height 41
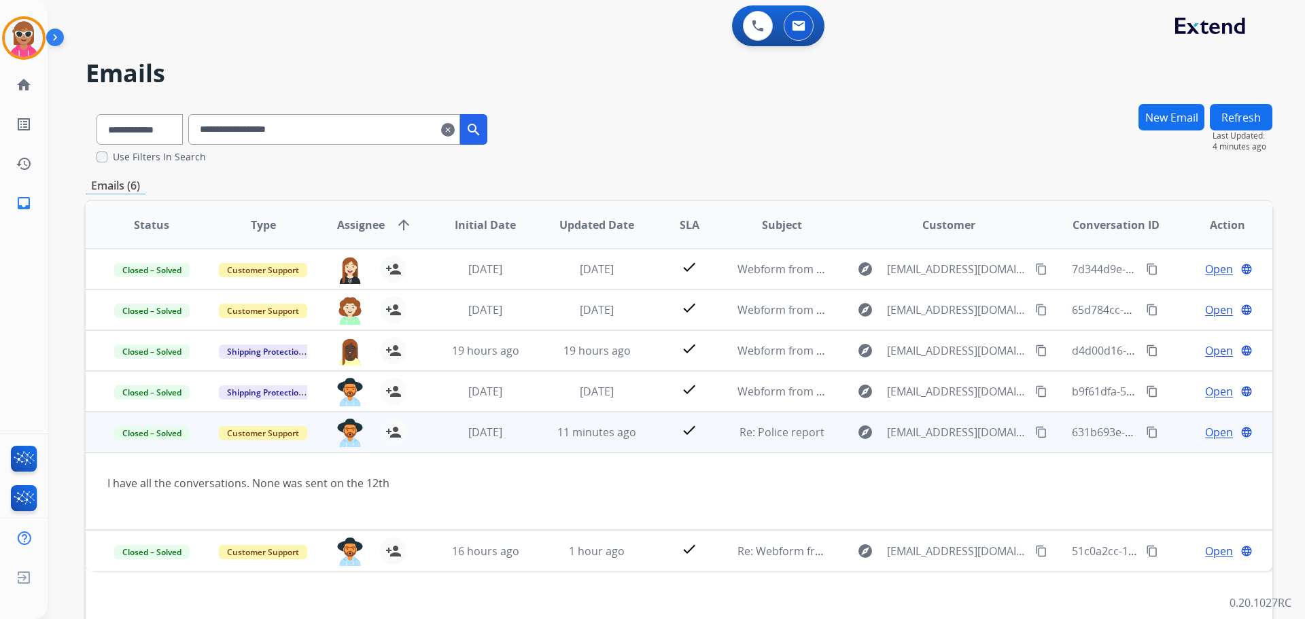
click at [1205, 428] on span "Open" at bounding box center [1219, 432] width 28 height 16
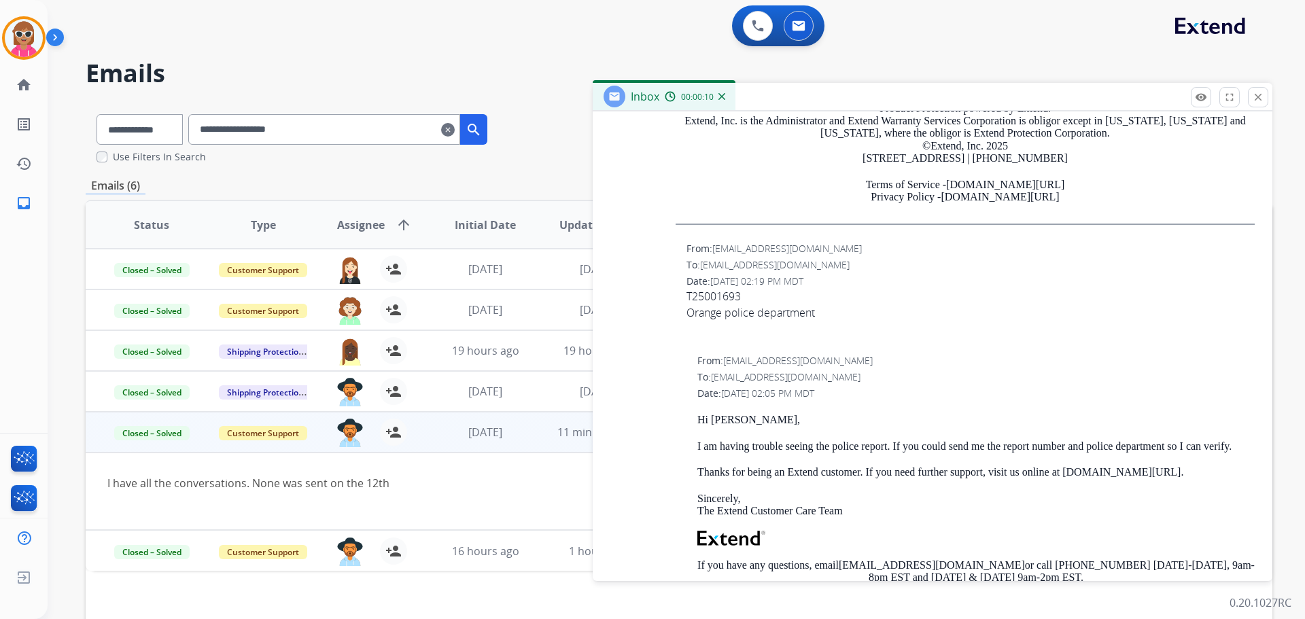
scroll to position [1768, 0]
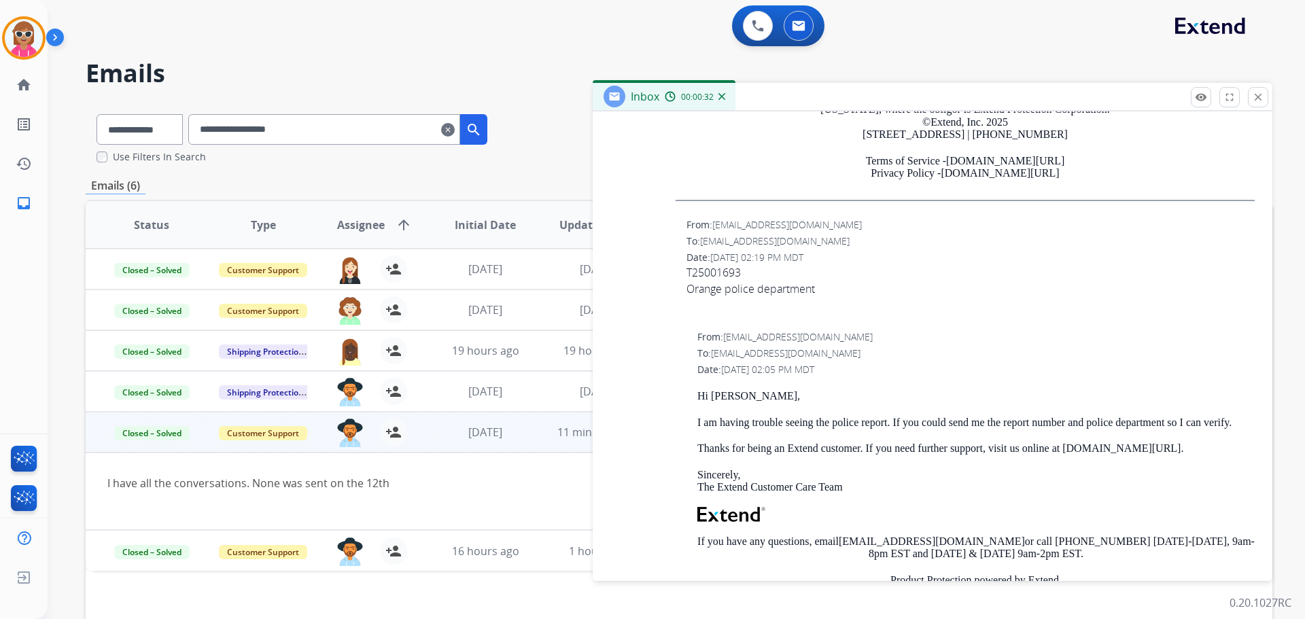
click at [653, 289] on div "From: [EMAIL_ADDRESS][DOMAIN_NAME] To: [EMAIL_ADDRESS][DOMAIN_NAME] Date: [DATE…" at bounding box center [932, 271] width 647 height 109
drag, startPoint x: 687, startPoint y: 272, endPoint x: 820, endPoint y: 287, distance: 133.4
click at [818, 286] on div "T25001693 Orange police department" at bounding box center [971, 280] width 568 height 33
copy div "T25001693 Orange police department"
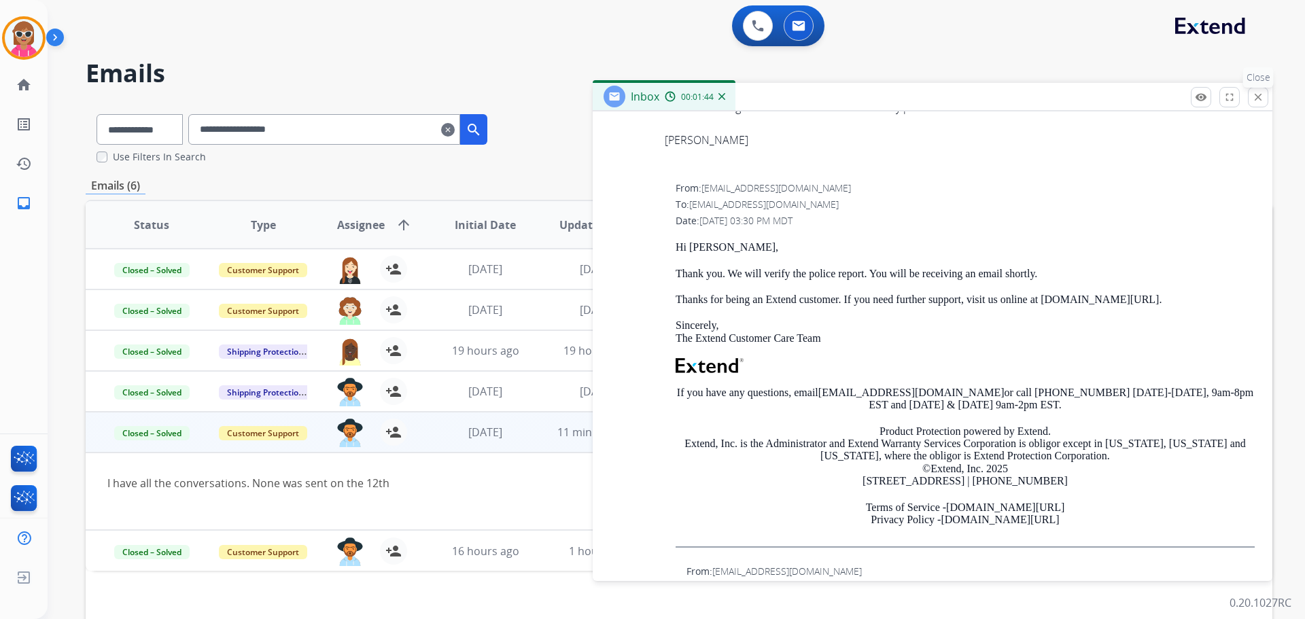
scroll to position [1292, 0]
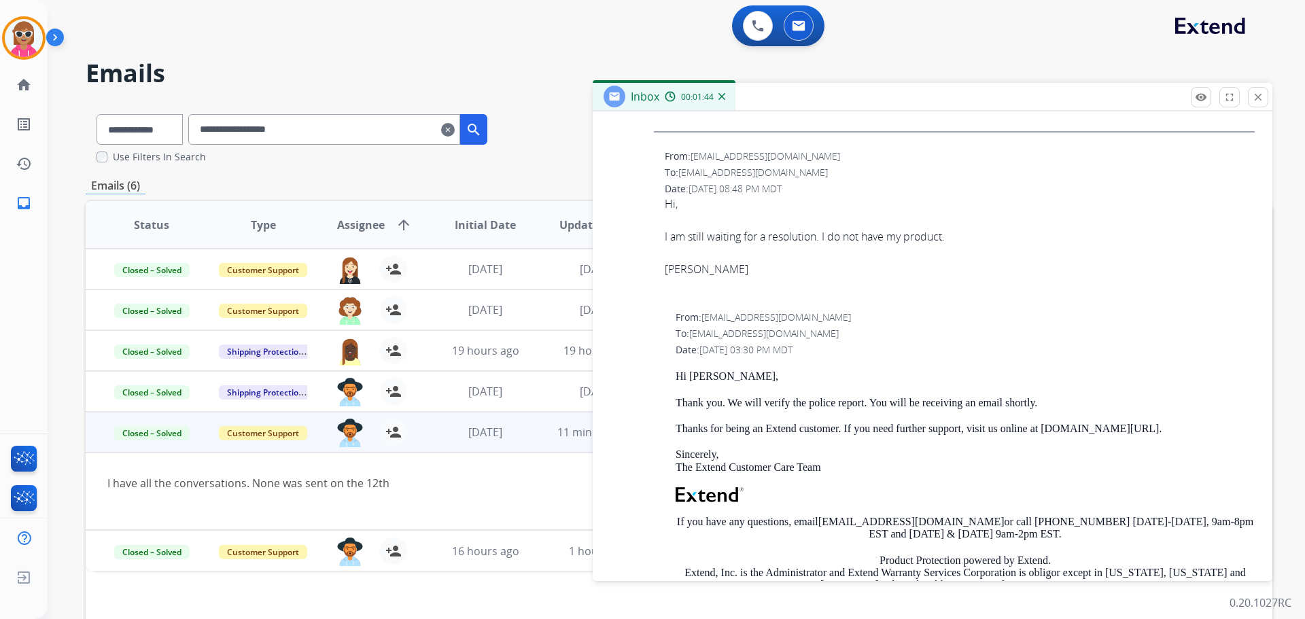
drag, startPoint x: 1251, startPoint y: 103, endPoint x: 1131, endPoint y: 111, distance: 120.6
click at [1251, 101] on button "close Close" at bounding box center [1258, 97] width 20 height 20
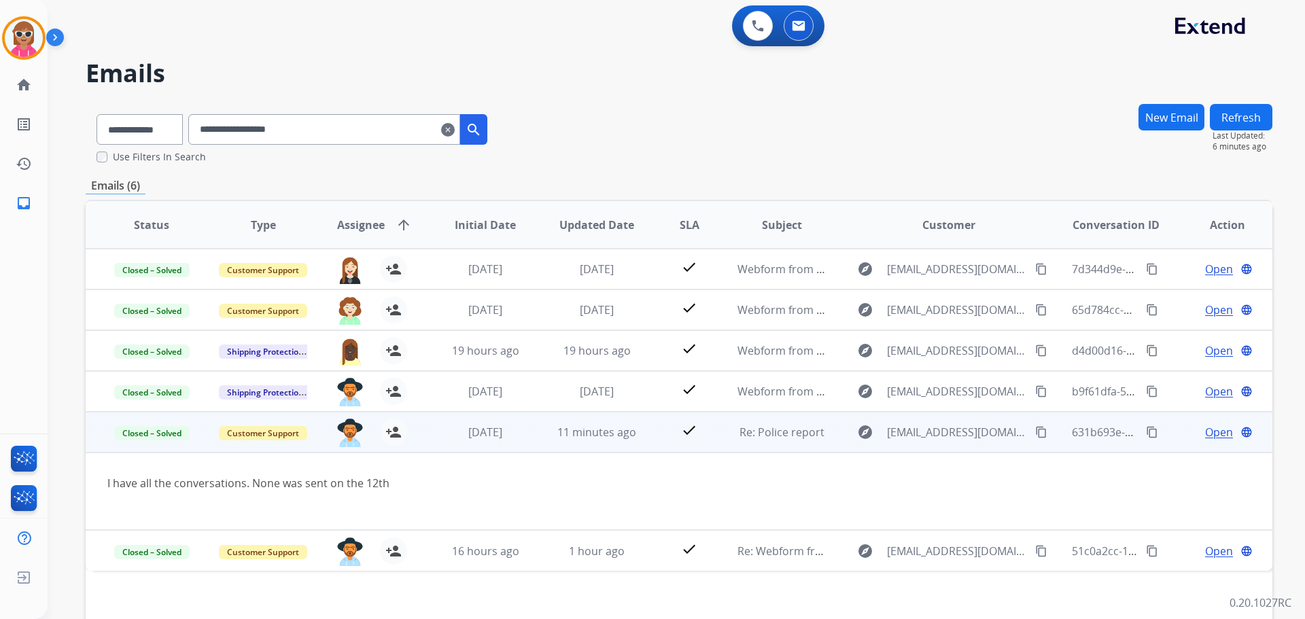
click at [1205, 432] on span "Open" at bounding box center [1219, 432] width 28 height 16
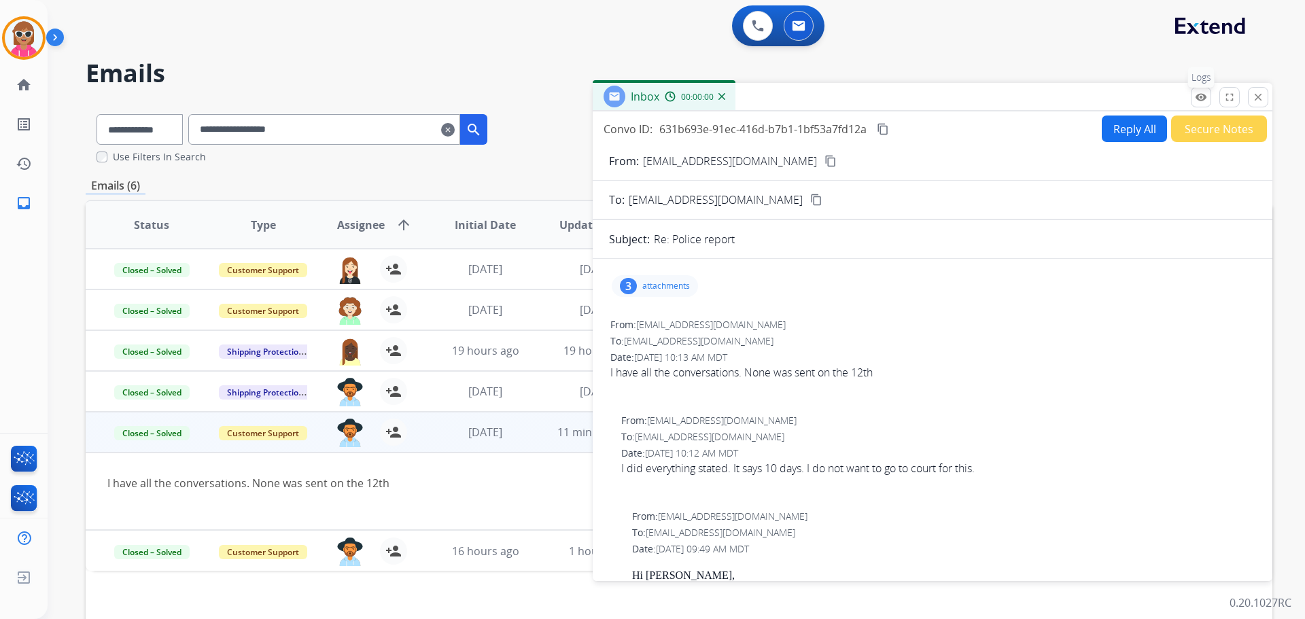
click at [1200, 99] on mat-icon "remove_red_eye" at bounding box center [1201, 97] width 12 height 12
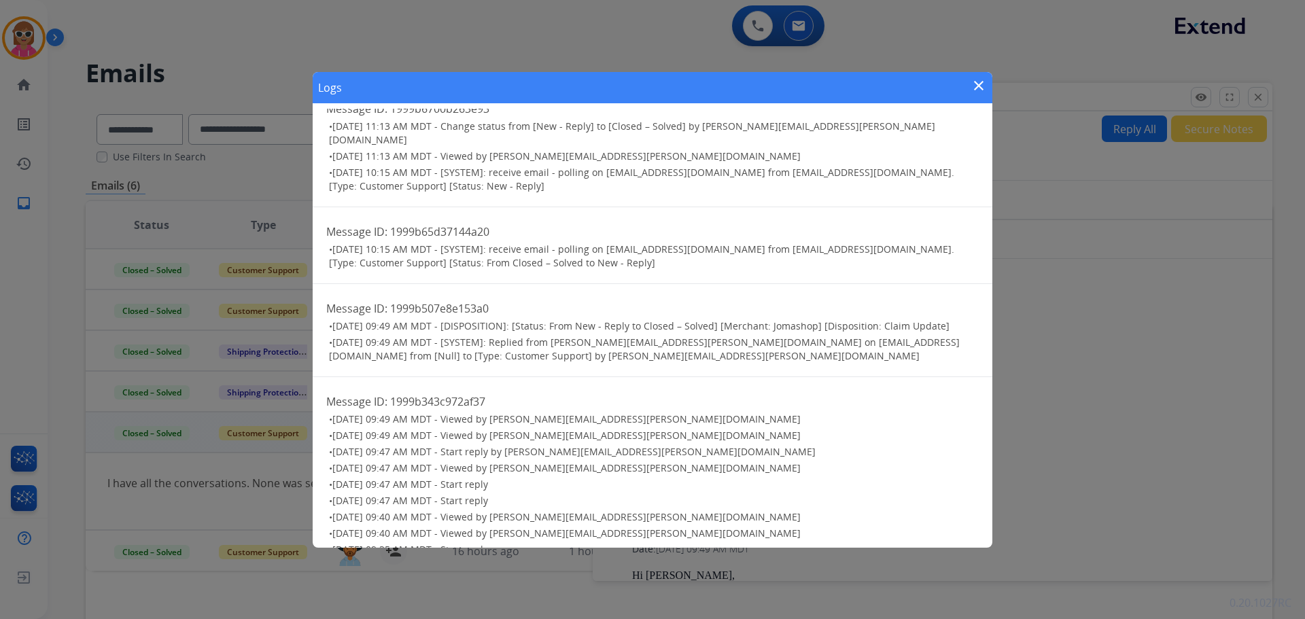
scroll to position [1, 0]
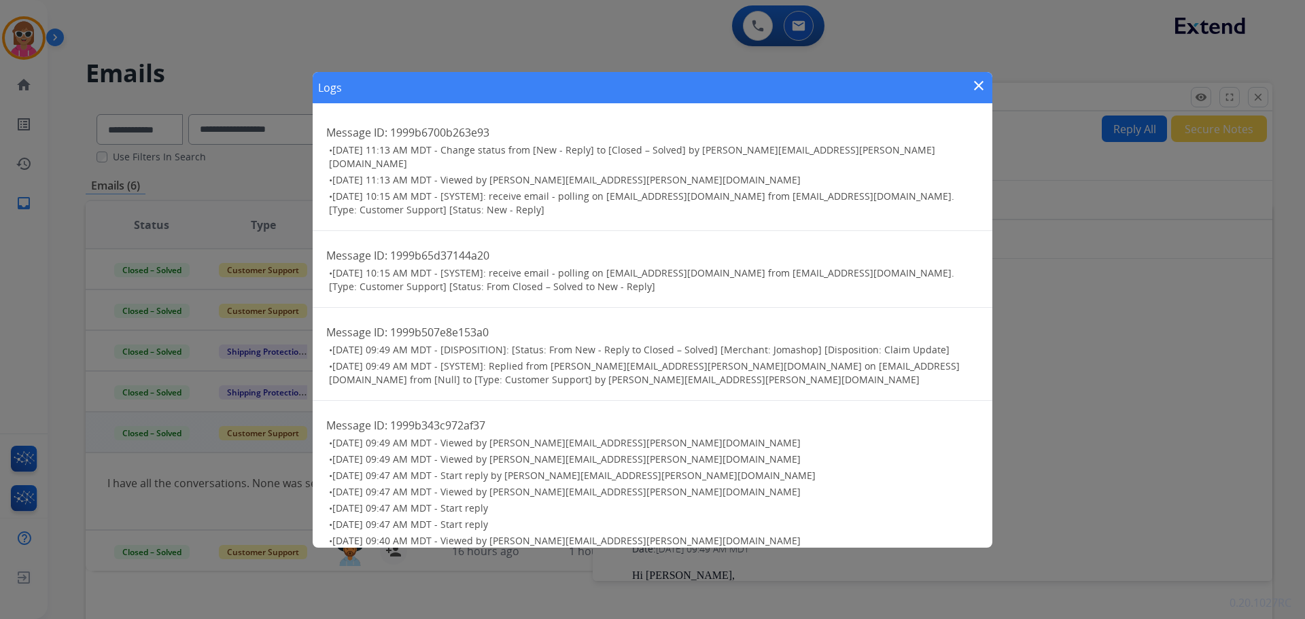
click at [976, 80] on mat-icon "close" at bounding box center [979, 85] width 16 height 16
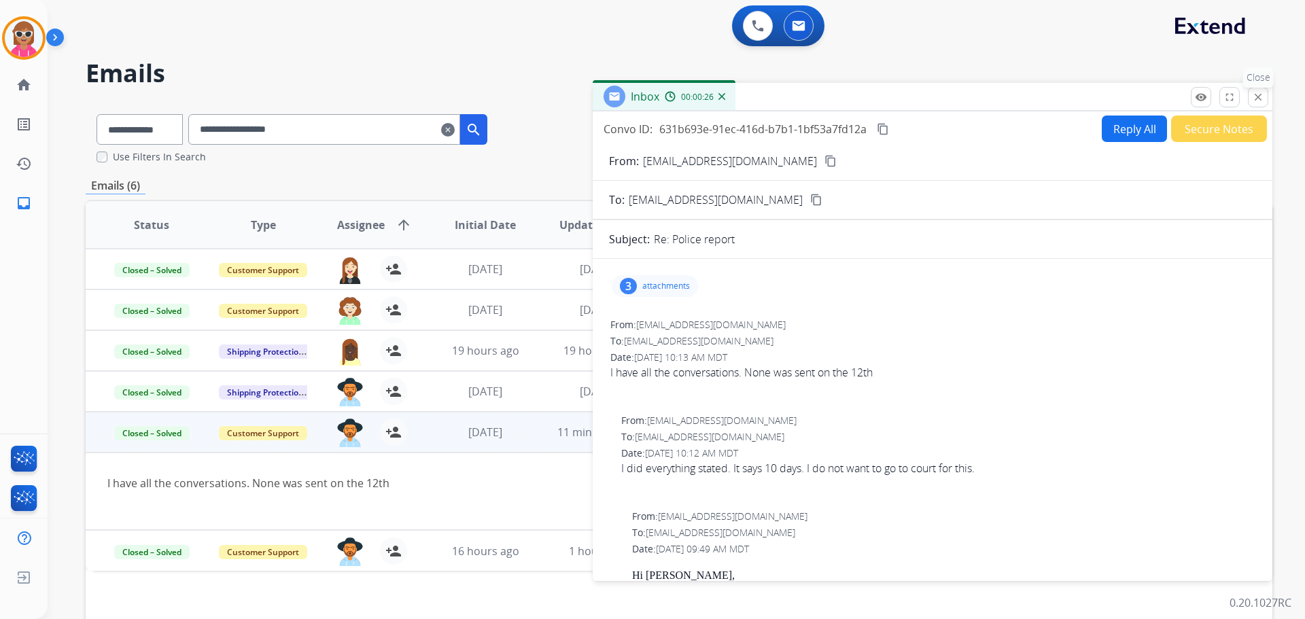
click at [1254, 94] on mat-icon "close" at bounding box center [1258, 97] width 12 height 12
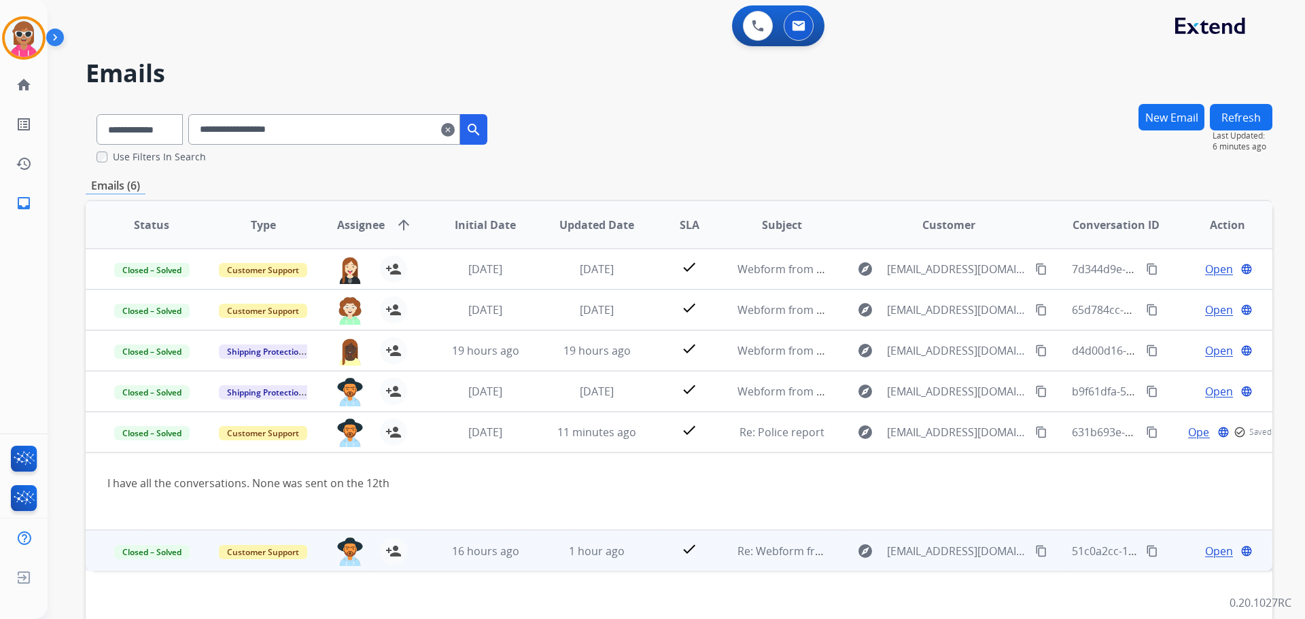
click at [625, 534] on td "1 hour ago" at bounding box center [586, 550] width 111 height 41
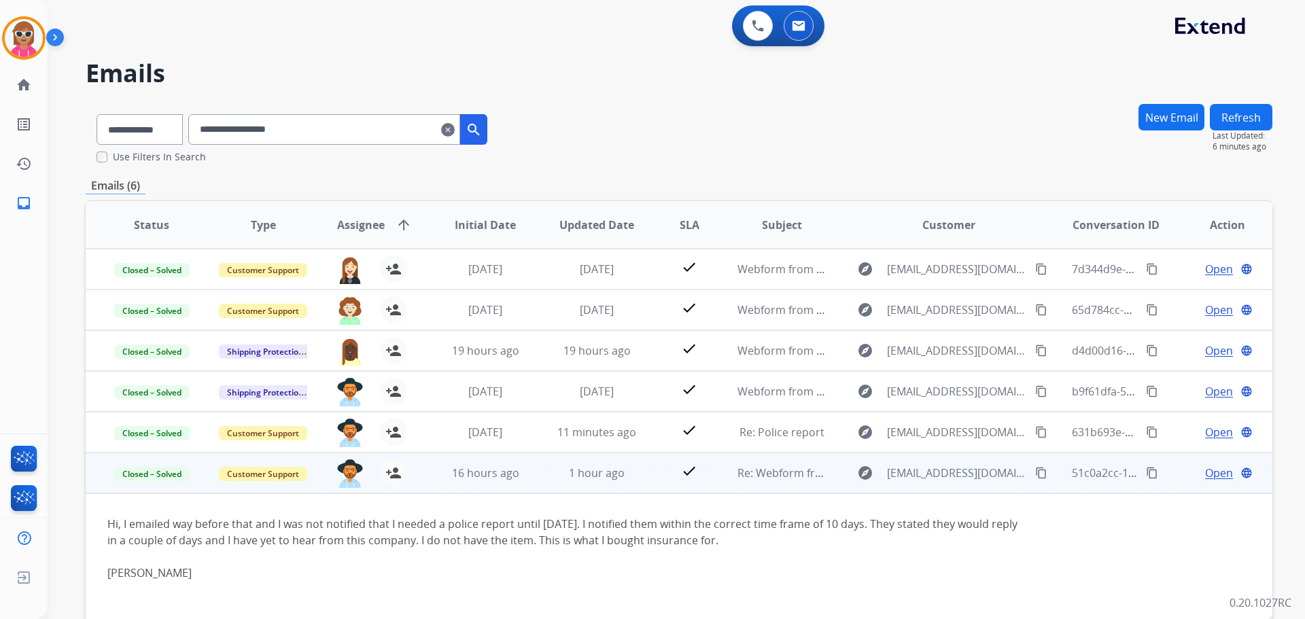
click at [1205, 466] on span "Open" at bounding box center [1219, 473] width 28 height 16
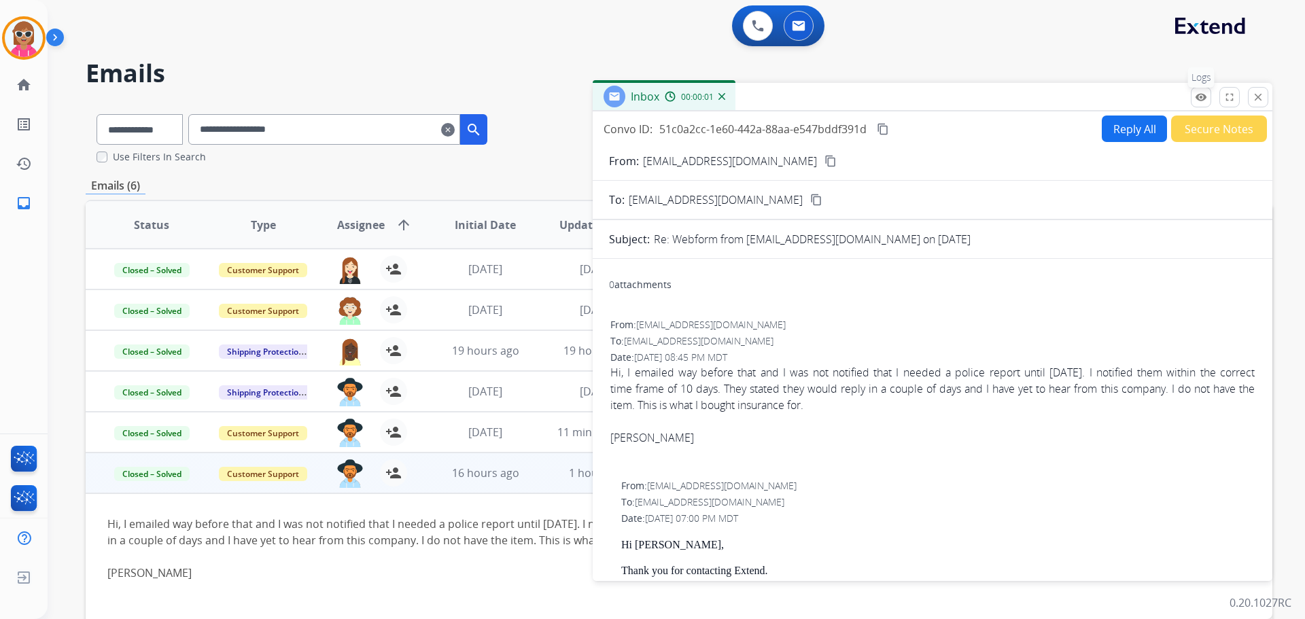
click at [1198, 92] on mat-icon "remove_red_eye" at bounding box center [1201, 97] width 12 height 12
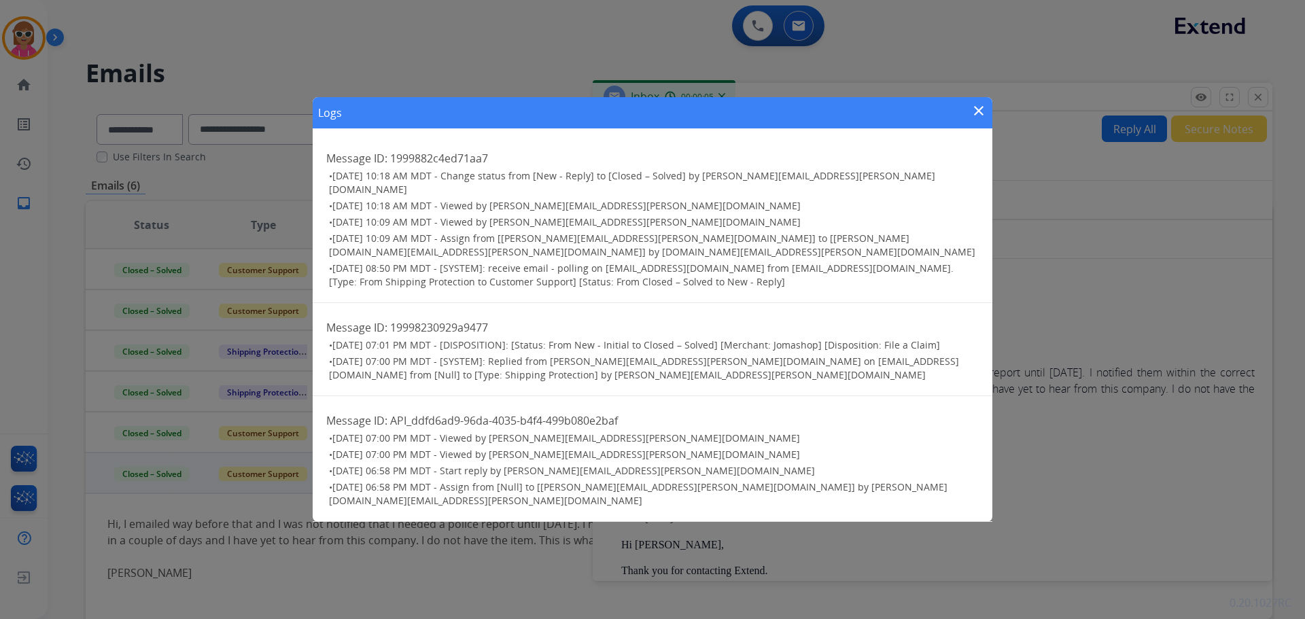
click at [977, 119] on mat-icon "close" at bounding box center [979, 111] width 16 height 16
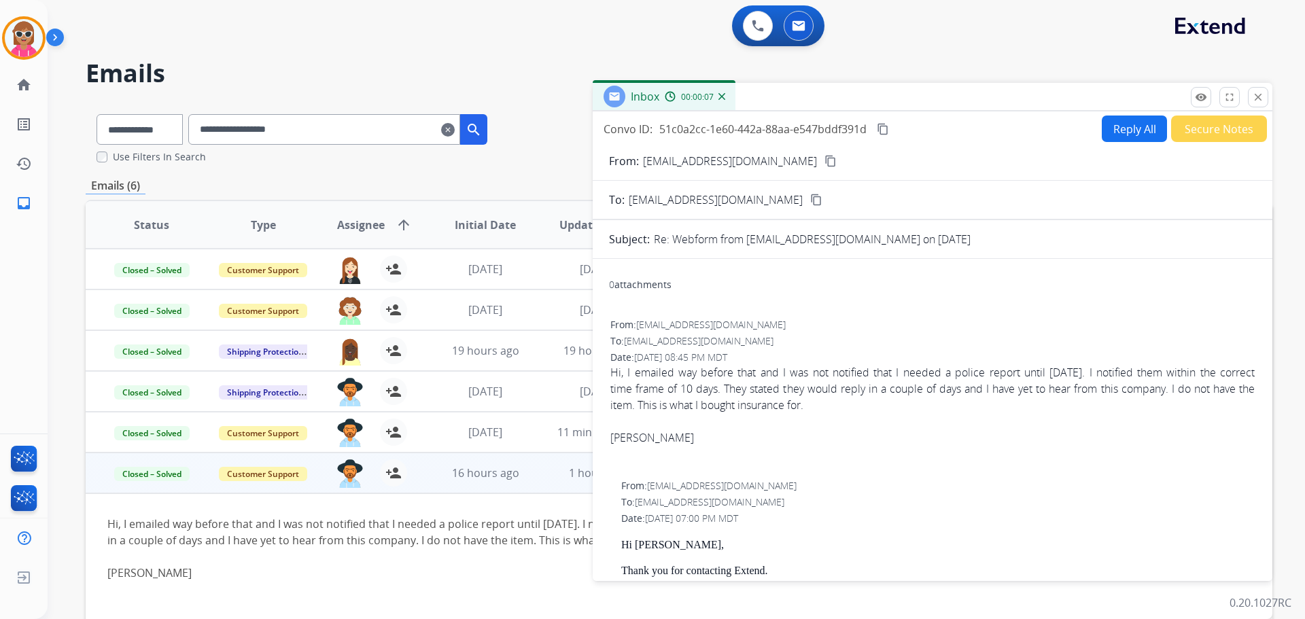
drag, startPoint x: 1260, startPoint y: 101, endPoint x: 1258, endPoint y: 92, distance: 9.2
click at [1261, 94] on mat-icon "close" at bounding box center [1258, 97] width 12 height 12
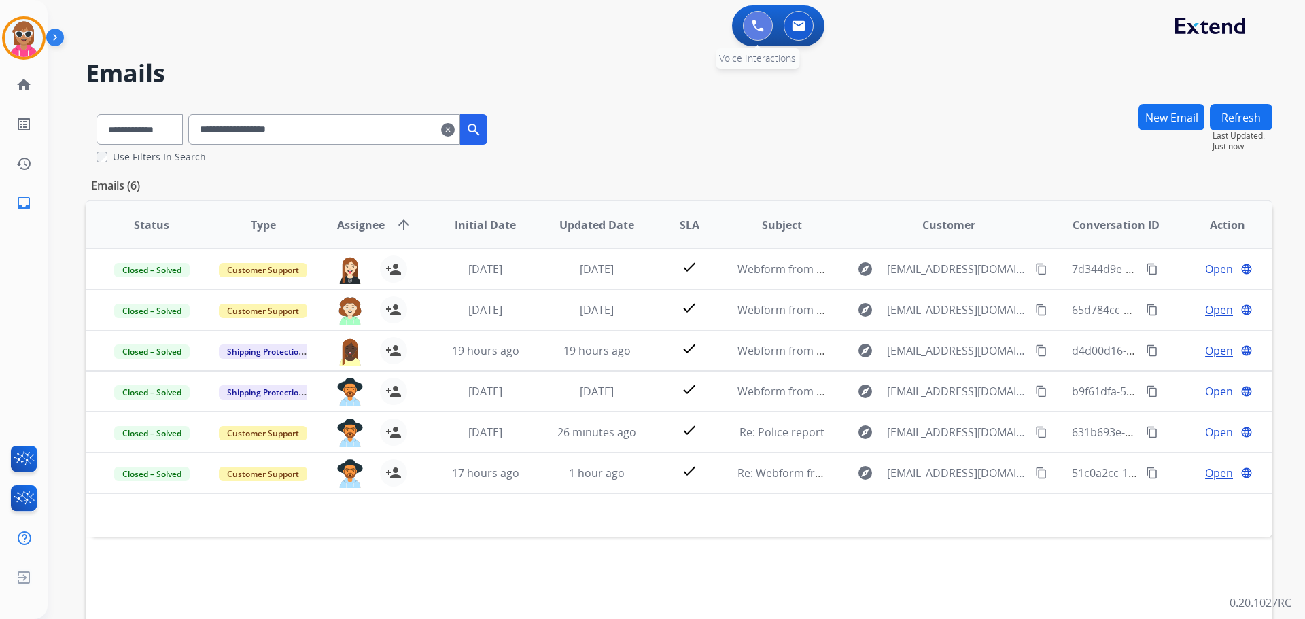
click at [746, 25] on button at bounding box center [758, 26] width 30 height 30
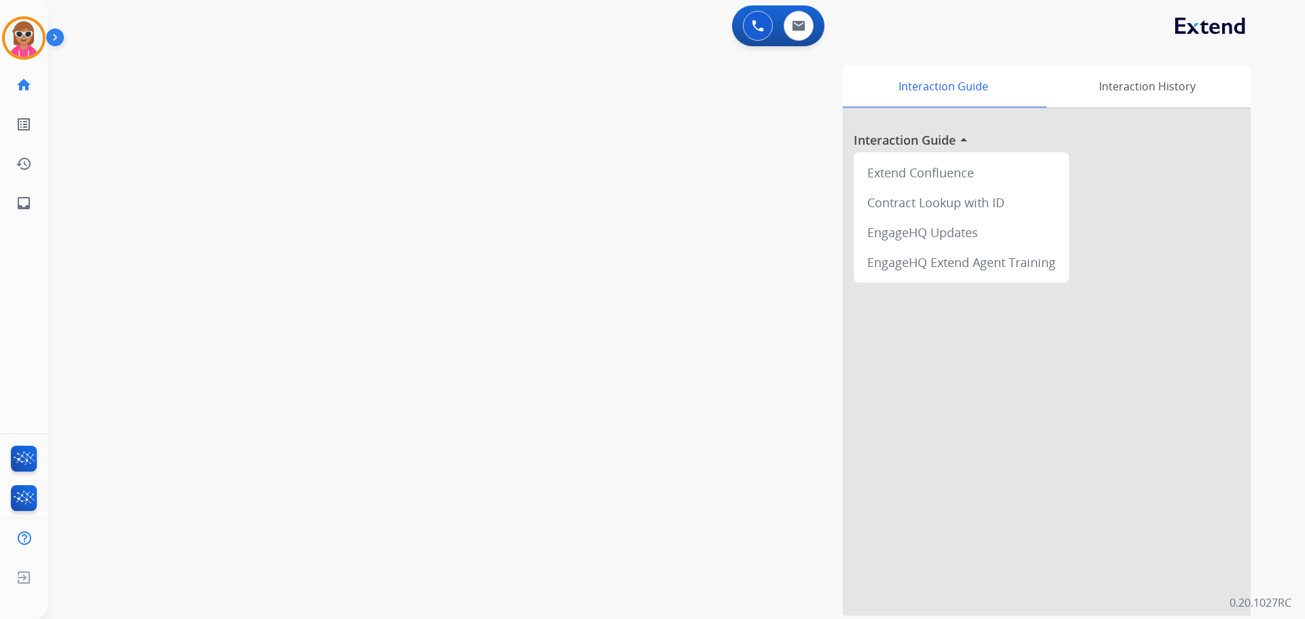
drag, startPoint x: 746, startPoint y: 24, endPoint x: 581, endPoint y: 94, distance: 180.1
click at [747, 24] on button at bounding box center [758, 26] width 30 height 30
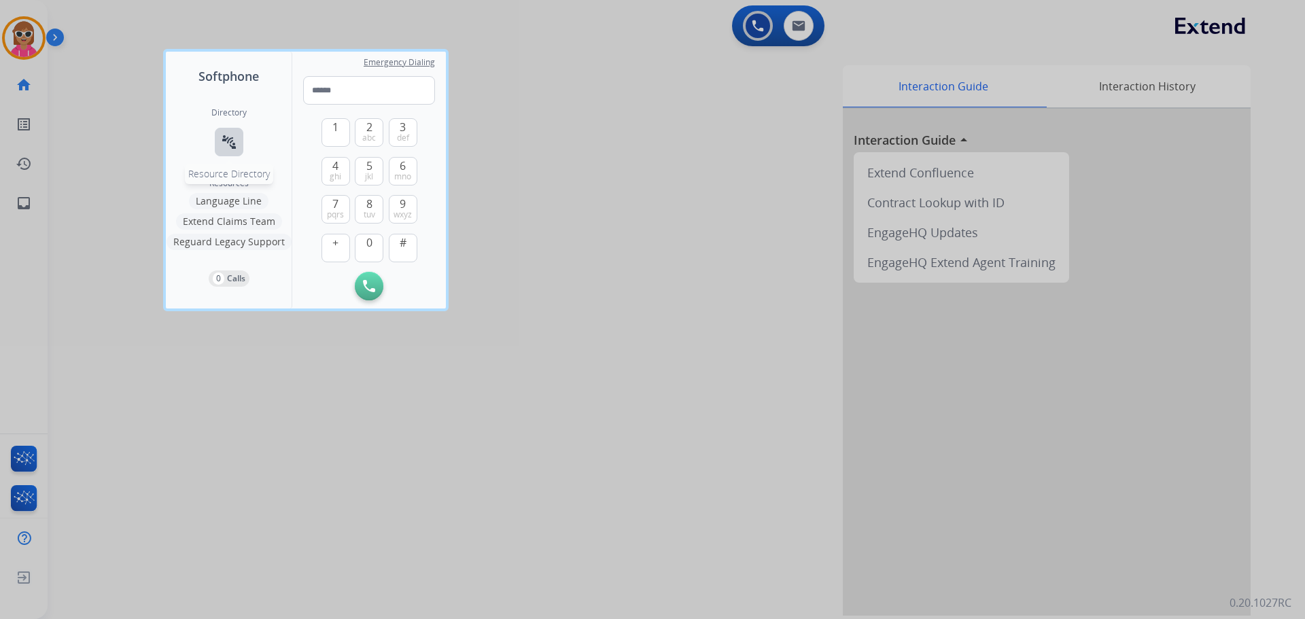
click at [236, 133] on button "connect_without_contact Resource Directory" at bounding box center [229, 142] width 29 height 29
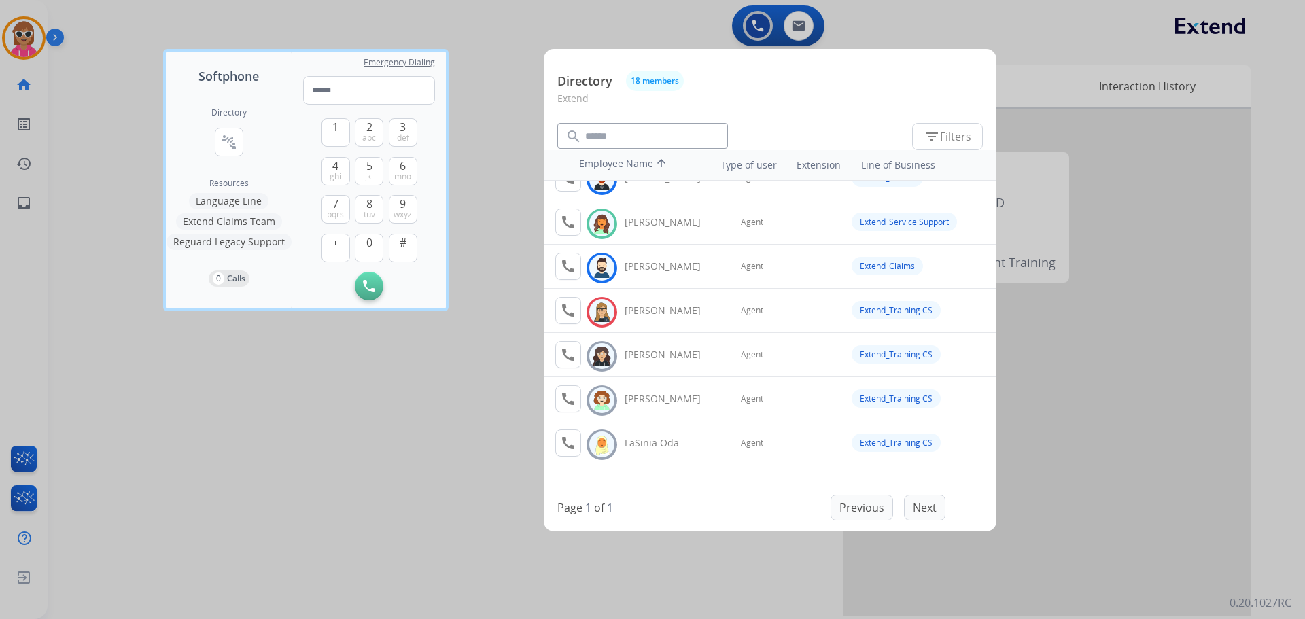
scroll to position [272, 0]
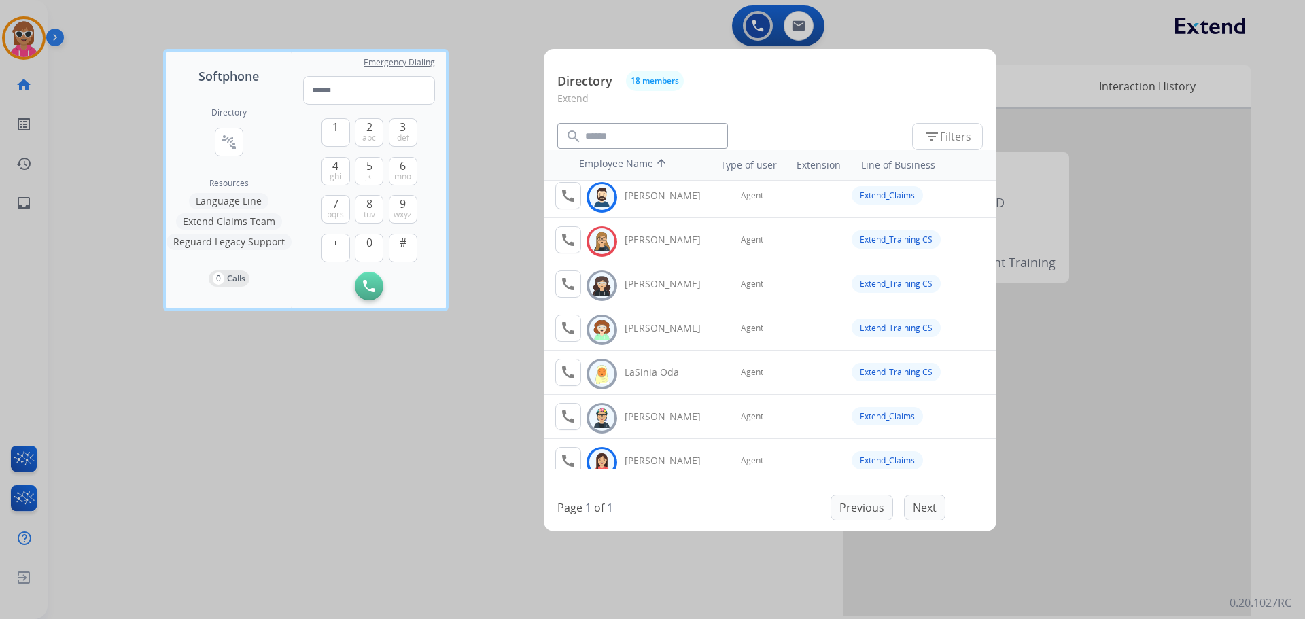
click at [181, 366] on div at bounding box center [652, 309] width 1305 height 619
